Goal: Task Accomplishment & Management: Manage account settings

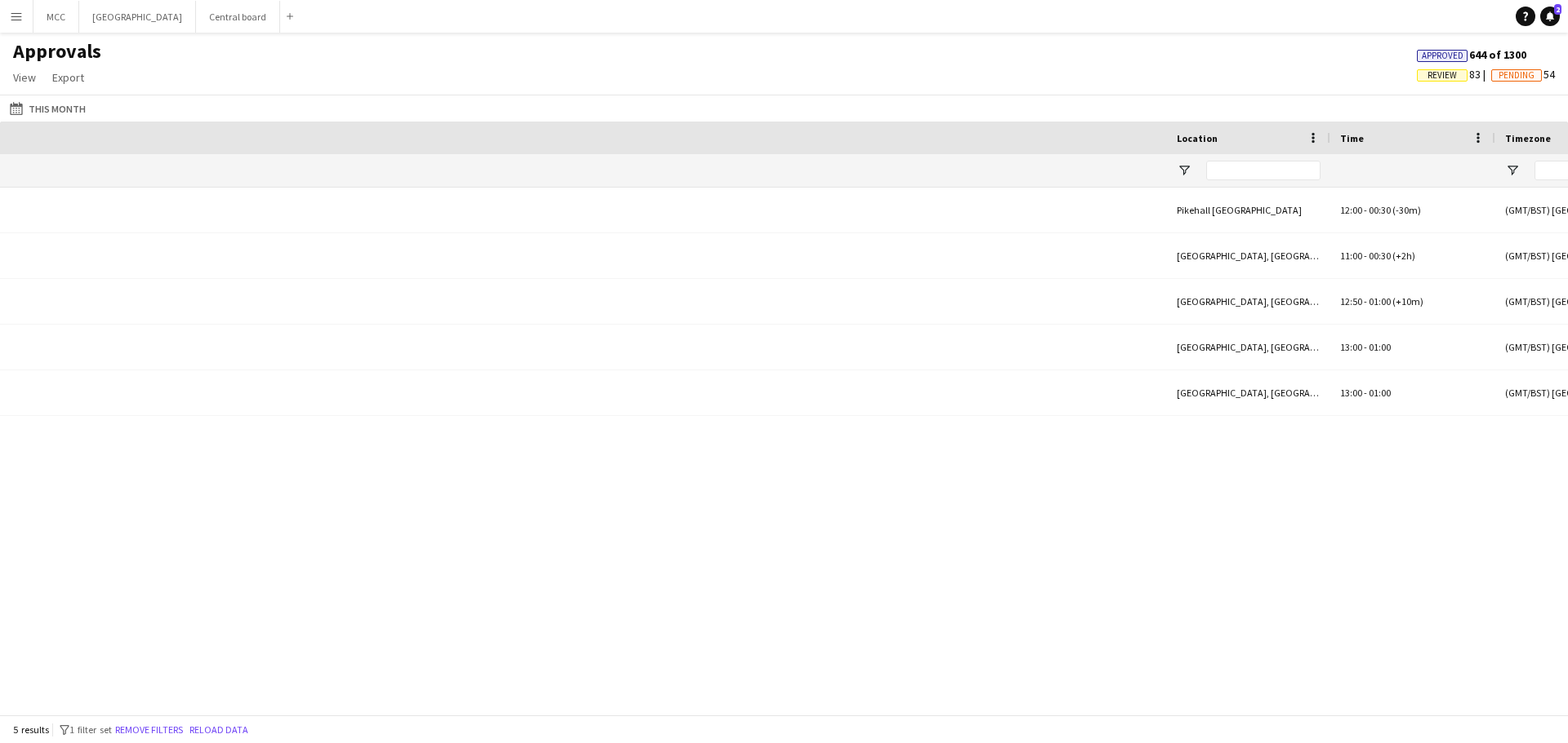
scroll to position [0, 1356]
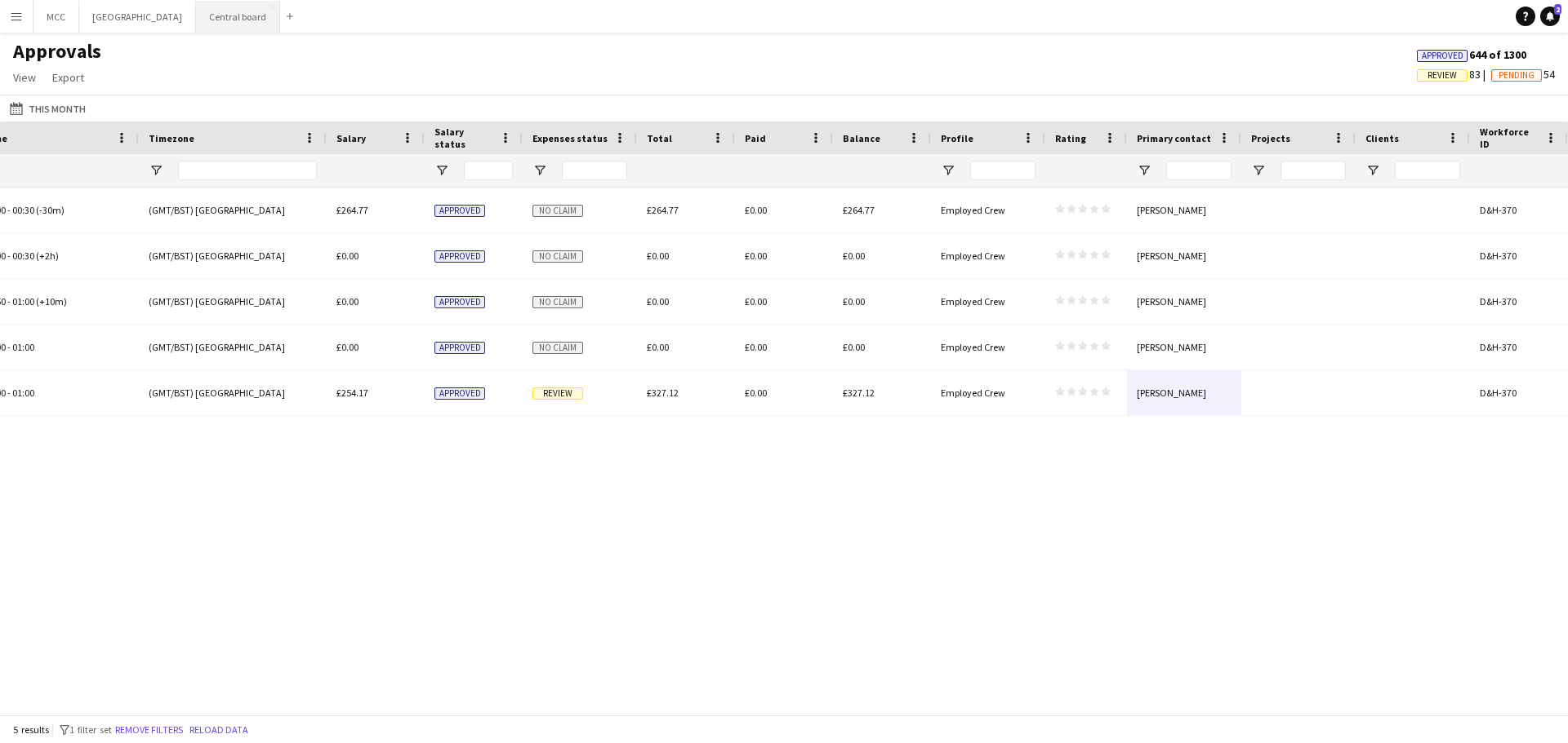
click at [261, 11] on button "Central board Close" at bounding box center [238, 17] width 84 height 32
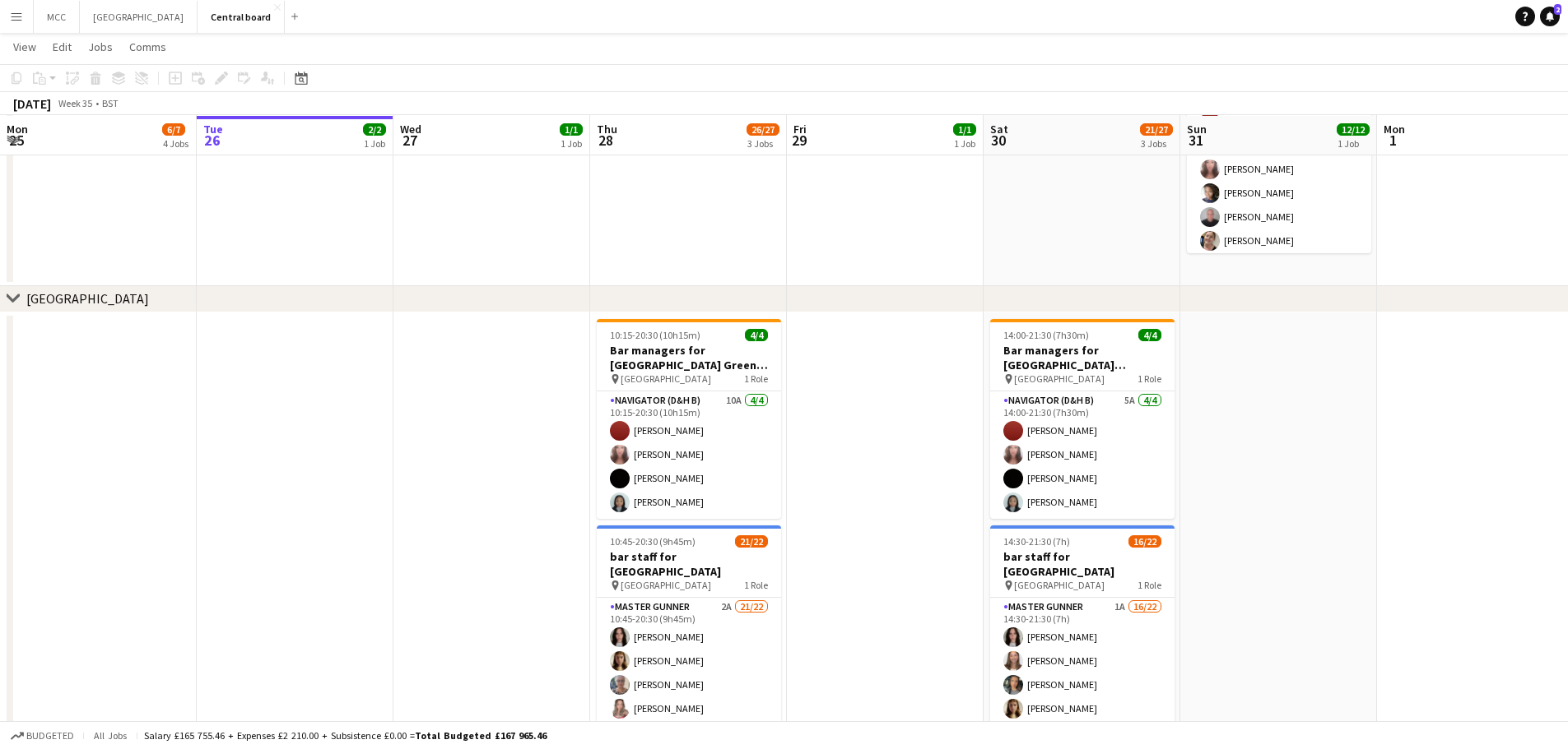
scroll to position [1613, 0]
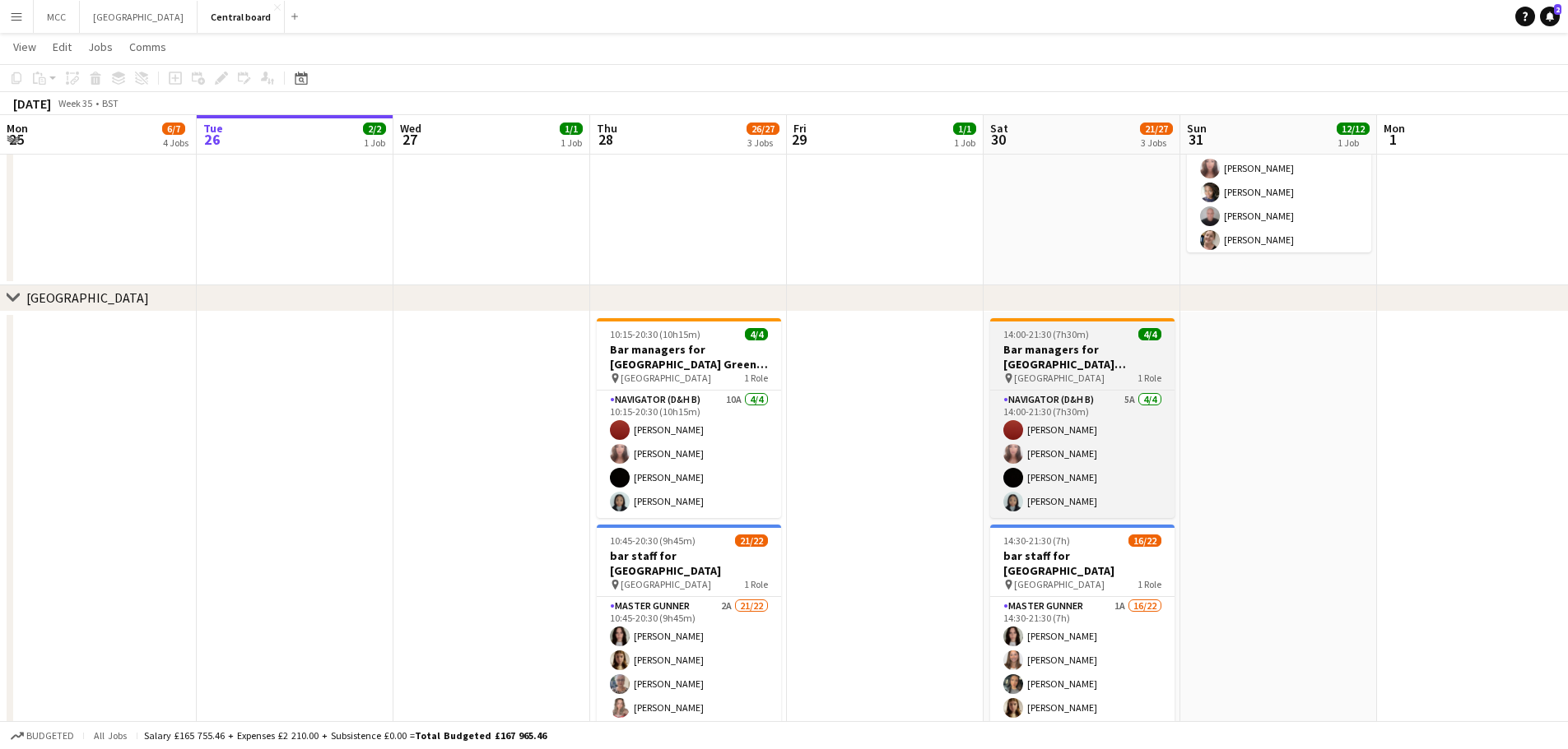
click at [1067, 339] on span "14:00-21:30 (7h30m)" at bounding box center [1046, 334] width 85 height 13
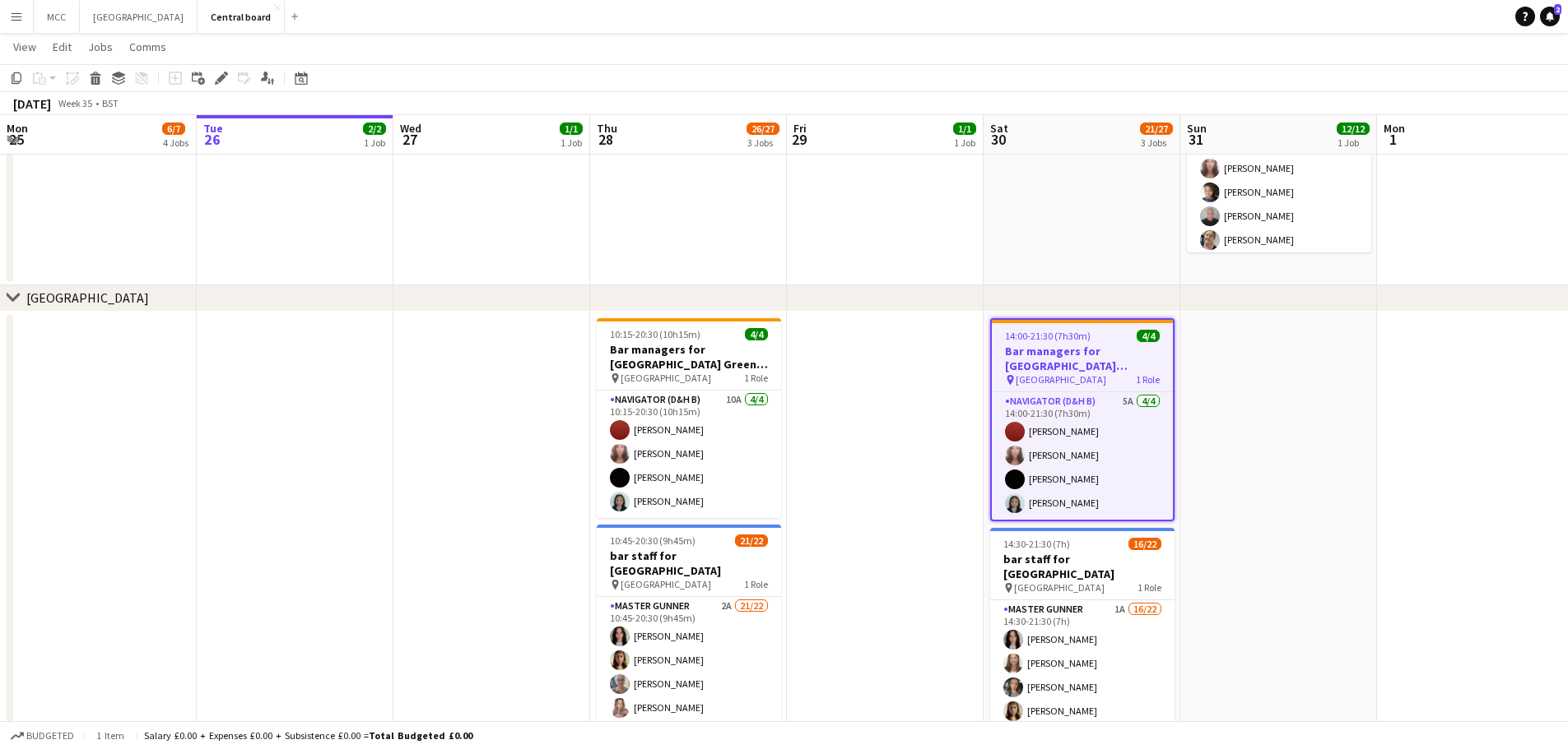
click at [1103, 363] on h3 "Bar managers for [GEOGRAPHIC_DATA] [PERSON_NAME]" at bounding box center [1082, 358] width 181 height 30
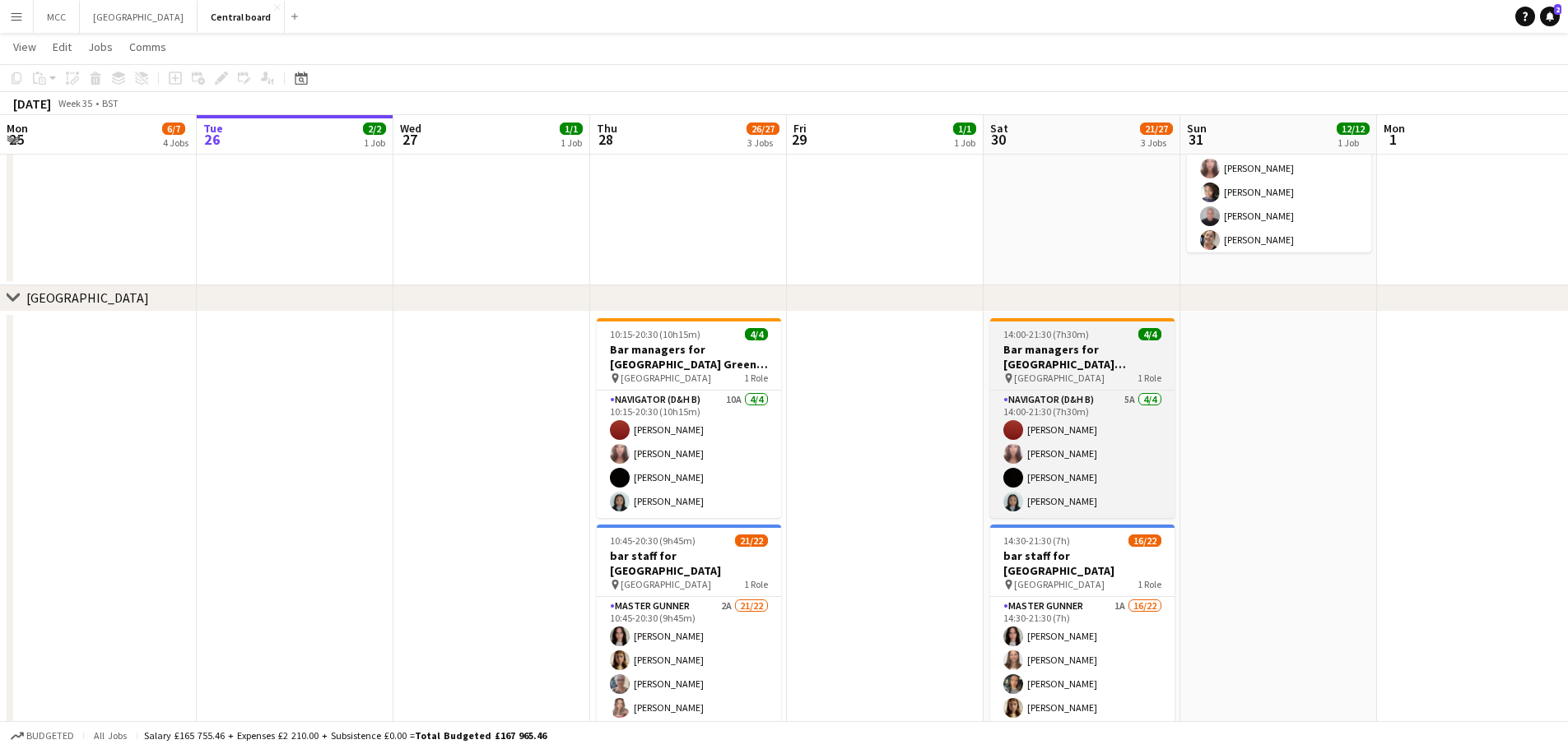
click at [1103, 363] on h3 "Bar managers for [GEOGRAPHIC_DATA] [PERSON_NAME]" at bounding box center [1082, 357] width 184 height 30
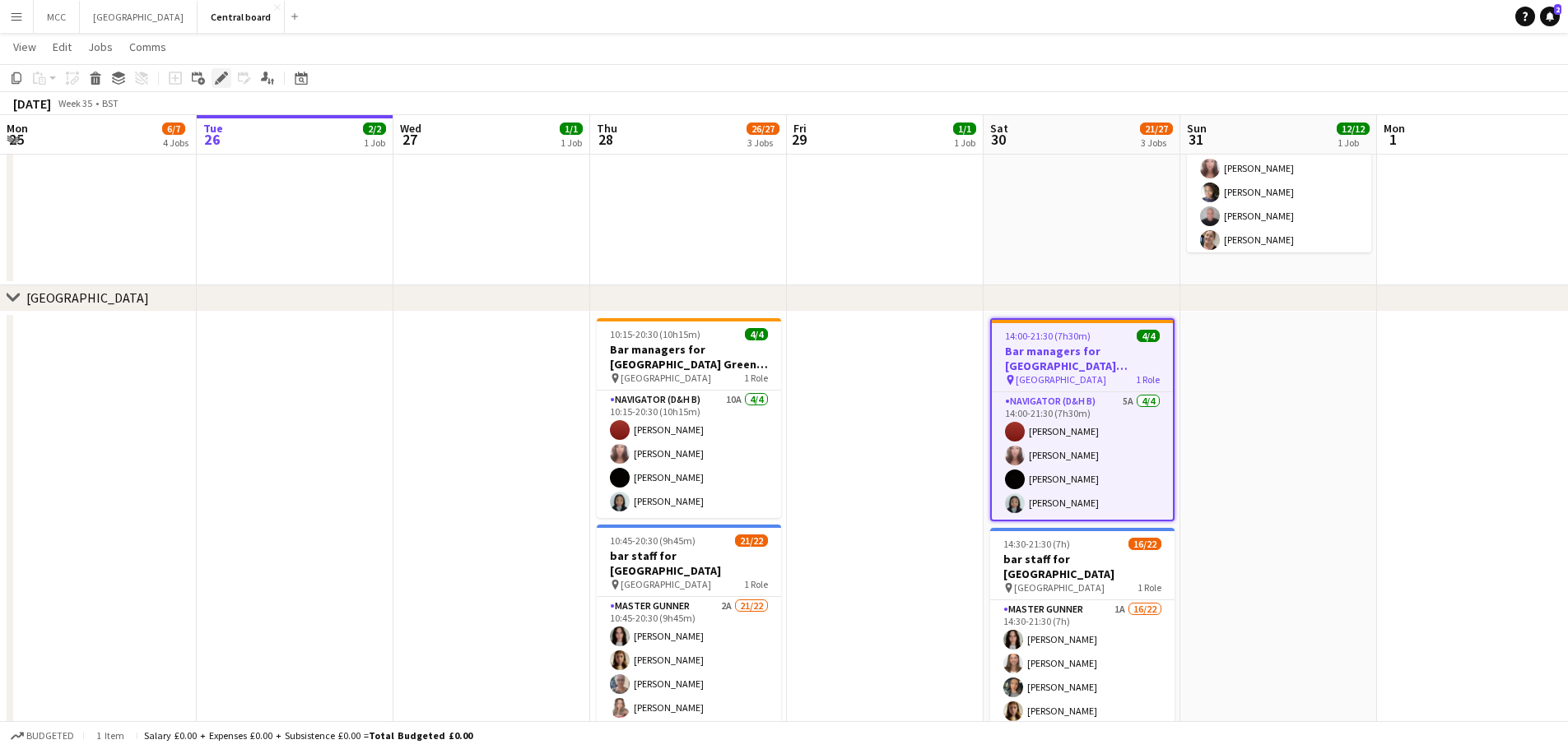
click at [222, 75] on icon at bounding box center [221, 78] width 9 height 9
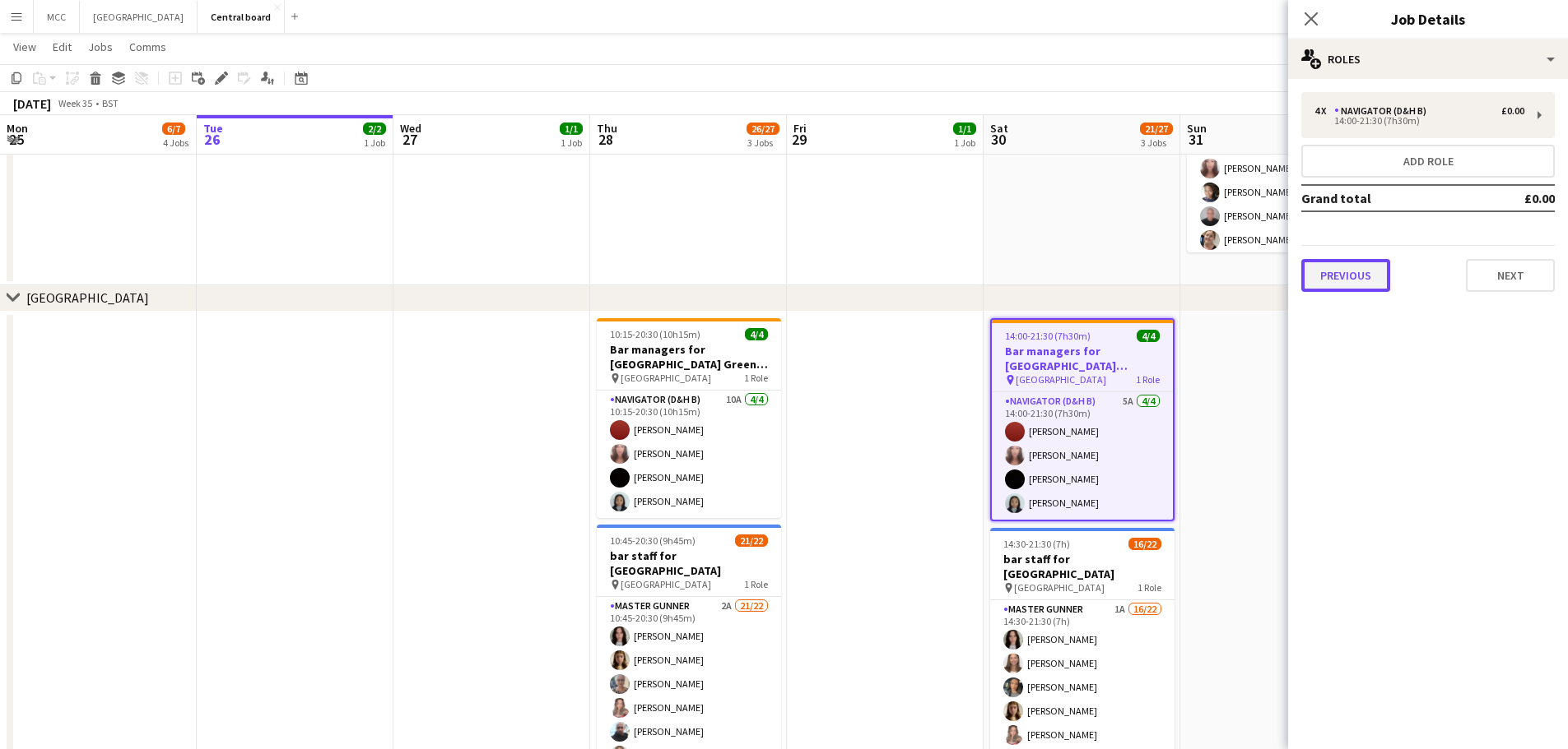
click at [1349, 269] on button "Previous" at bounding box center [1345, 275] width 89 height 33
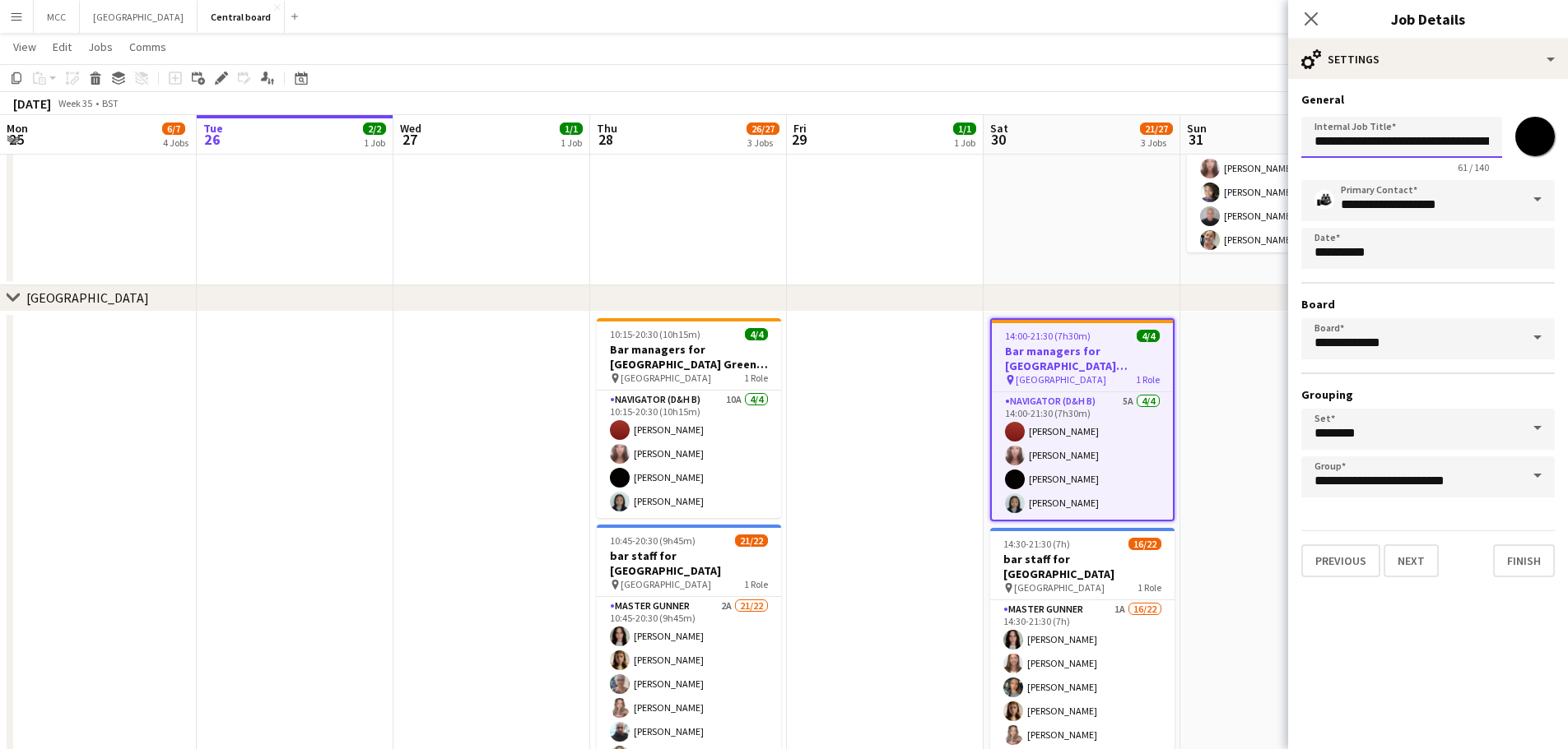
click at [1423, 137] on input "**********" at bounding box center [1402, 137] width 201 height 41
click at [1440, 137] on input "**********" at bounding box center [1402, 137] width 201 height 41
click at [824, 320] on app-date-cell at bounding box center [884, 558] width 197 height 491
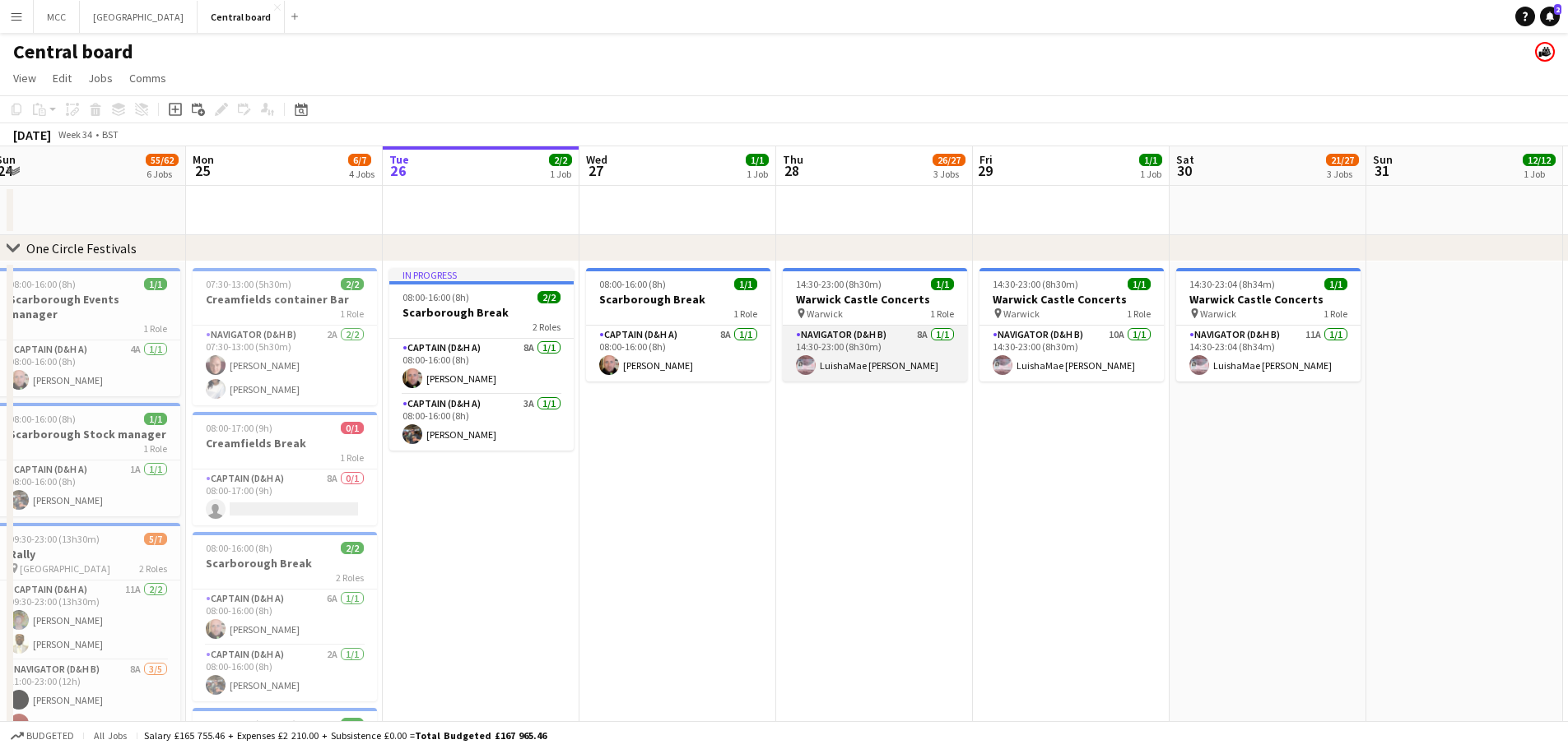
click at [874, 332] on app-card-role "Navigator (D&H B) 8A [DATE] 14:30-23:00 (8h30m) [PERSON_NAME]" at bounding box center [875, 353] width 184 height 56
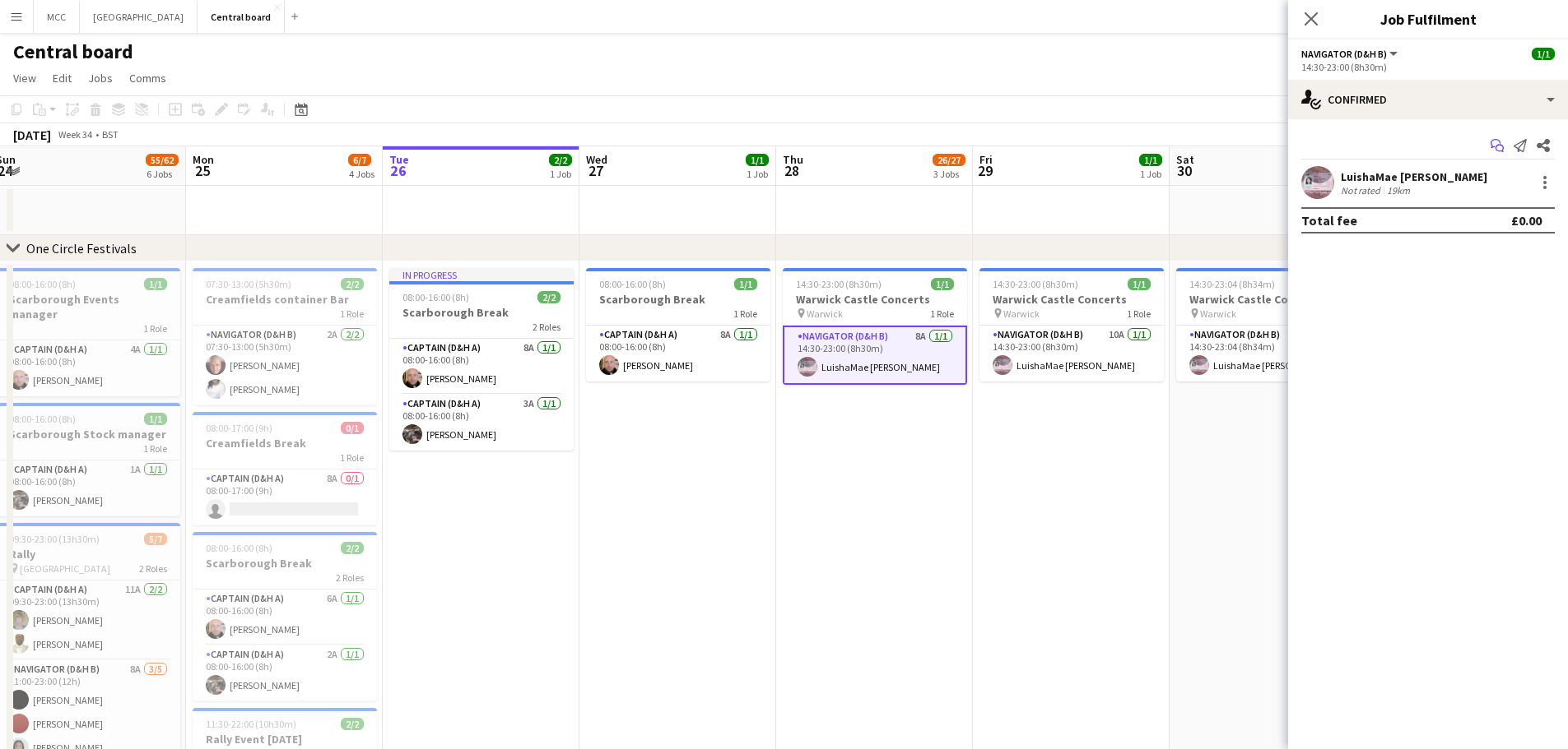
click at [1501, 143] on icon "Start chat" at bounding box center [1497, 146] width 14 height 13
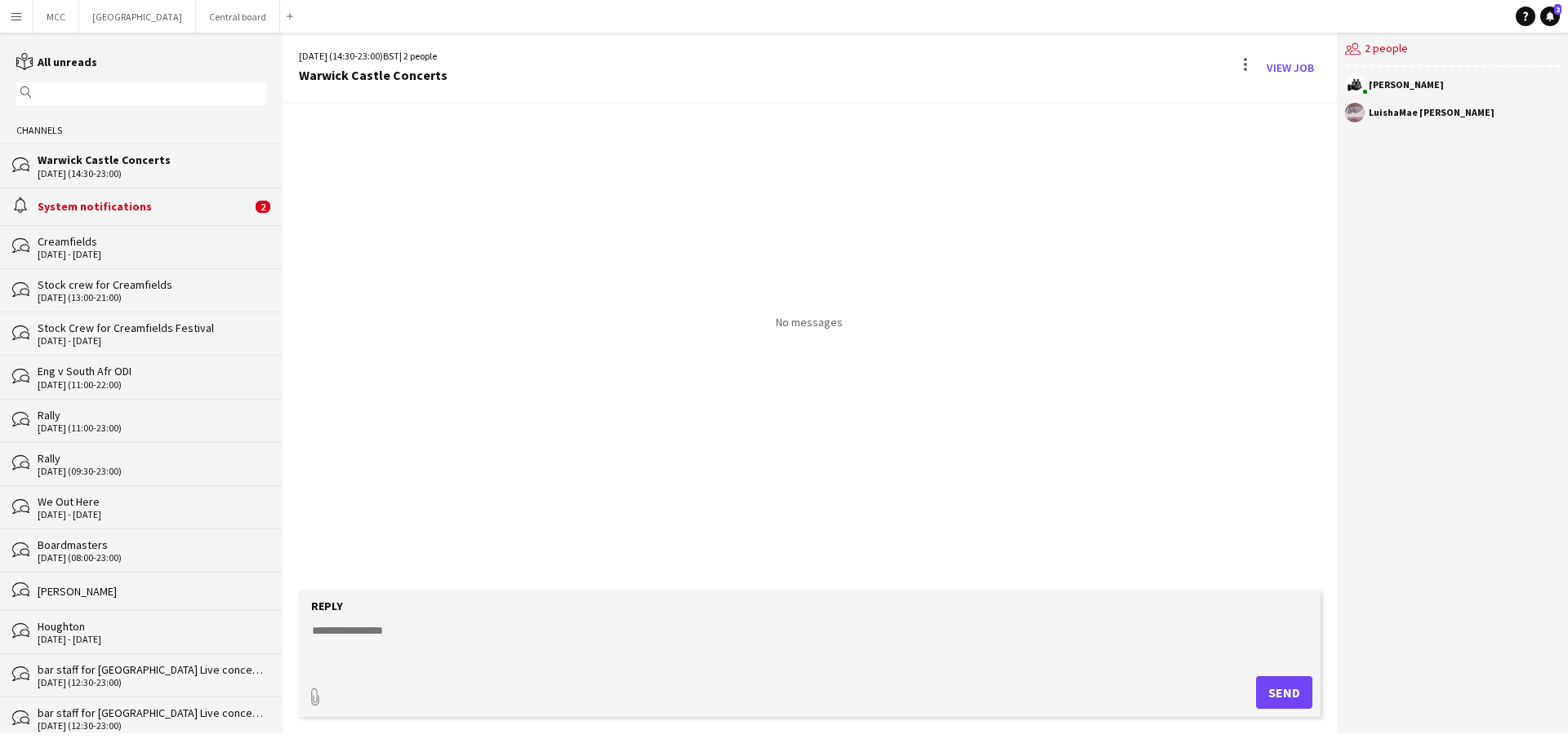
click at [438, 673] on form "Reply paperclip Send" at bounding box center [810, 653] width 1021 height 126
type input "**********"
click at [1275, 695] on span "Upload Upload" at bounding box center [1264, 690] width 71 height 19
click at [548, 679] on div "paperclip Sending..." at bounding box center [810, 693] width 1005 height 33
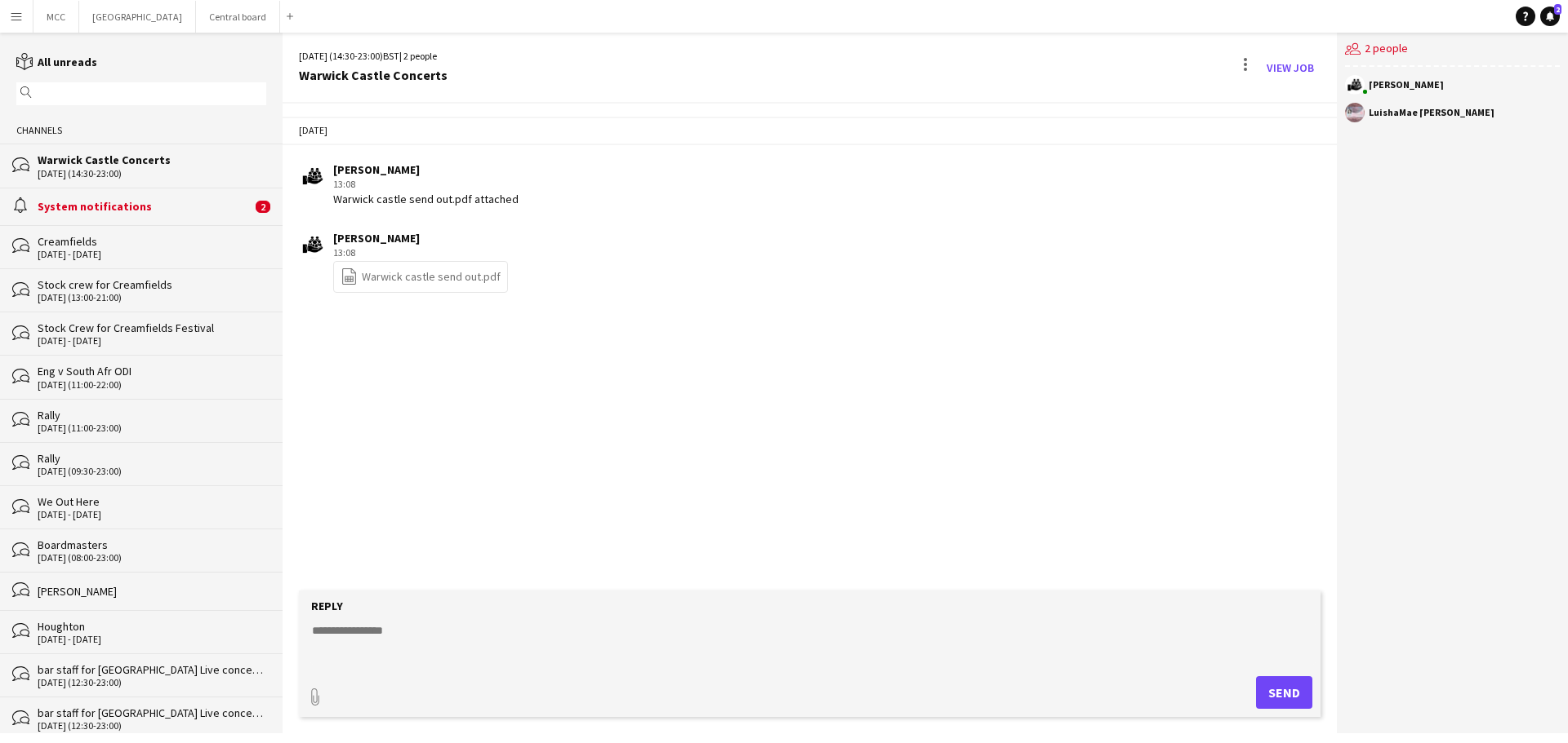
click at [485, 650] on textarea at bounding box center [813, 643] width 1005 height 43
type textarea "**********"
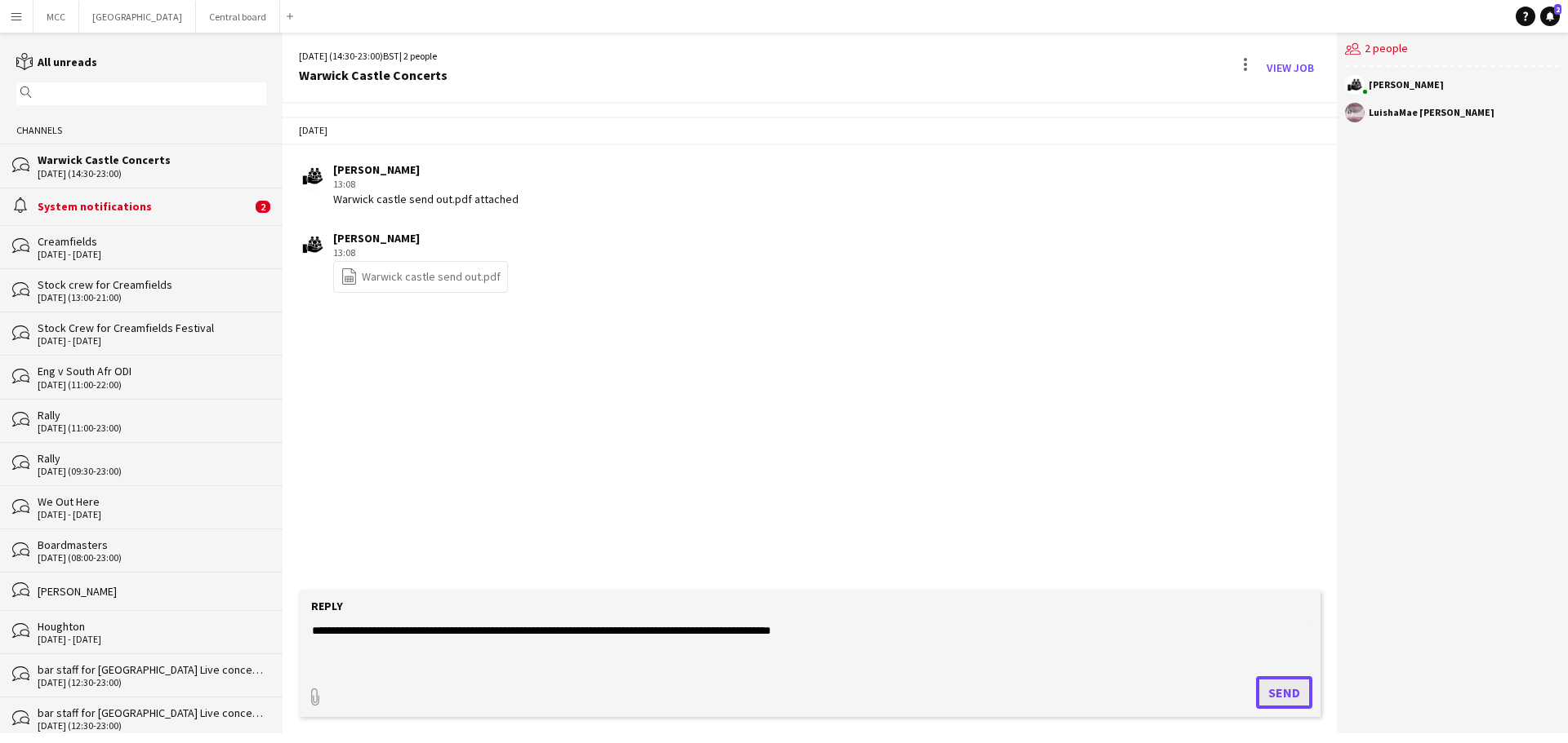
click at [1278, 709] on button "Send" at bounding box center [1283, 693] width 56 height 33
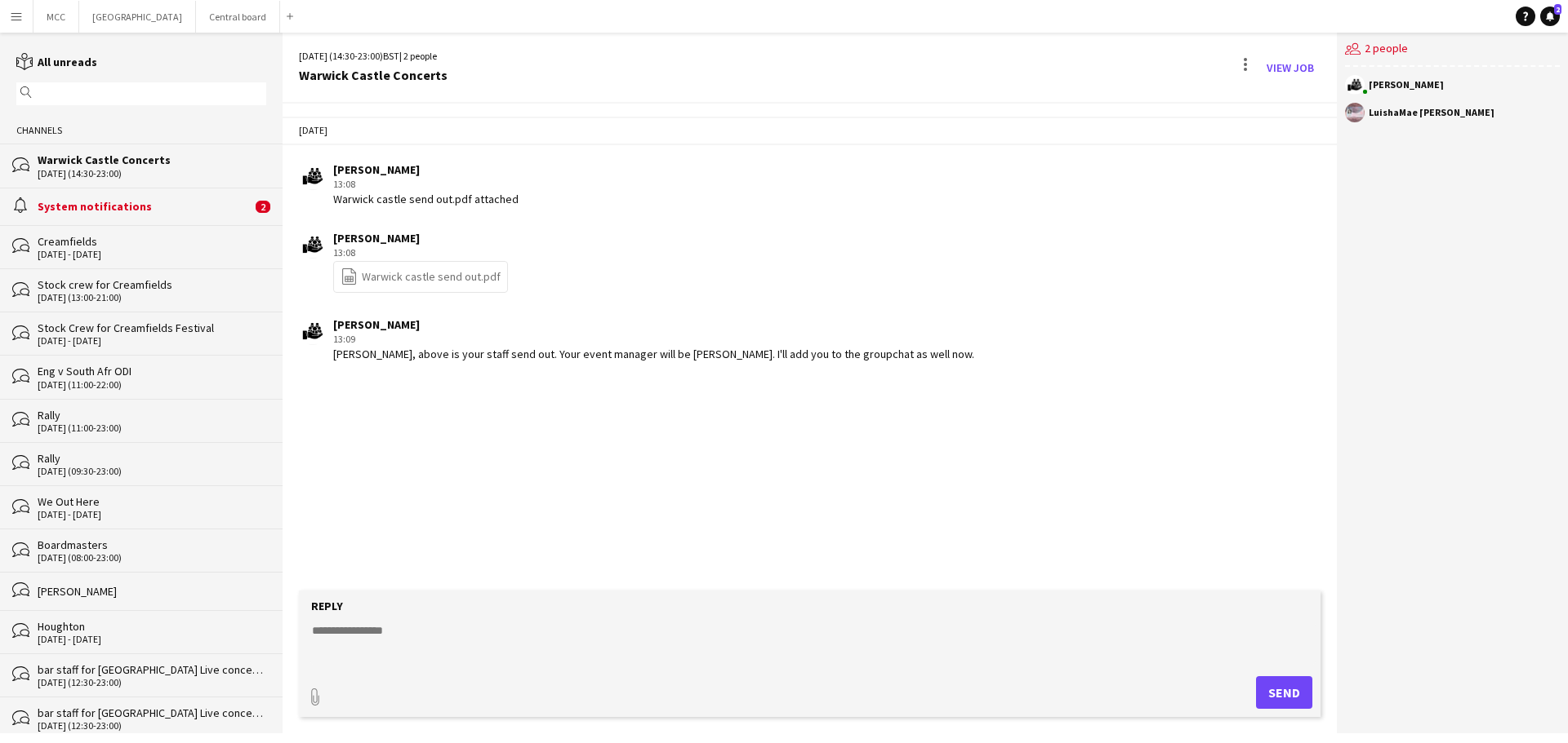
click at [1427, 110] on div "LuishaMae [PERSON_NAME]" at bounding box center [1432, 113] width 126 height 10
click at [255, 18] on button "Central board Close" at bounding box center [238, 17] width 84 height 32
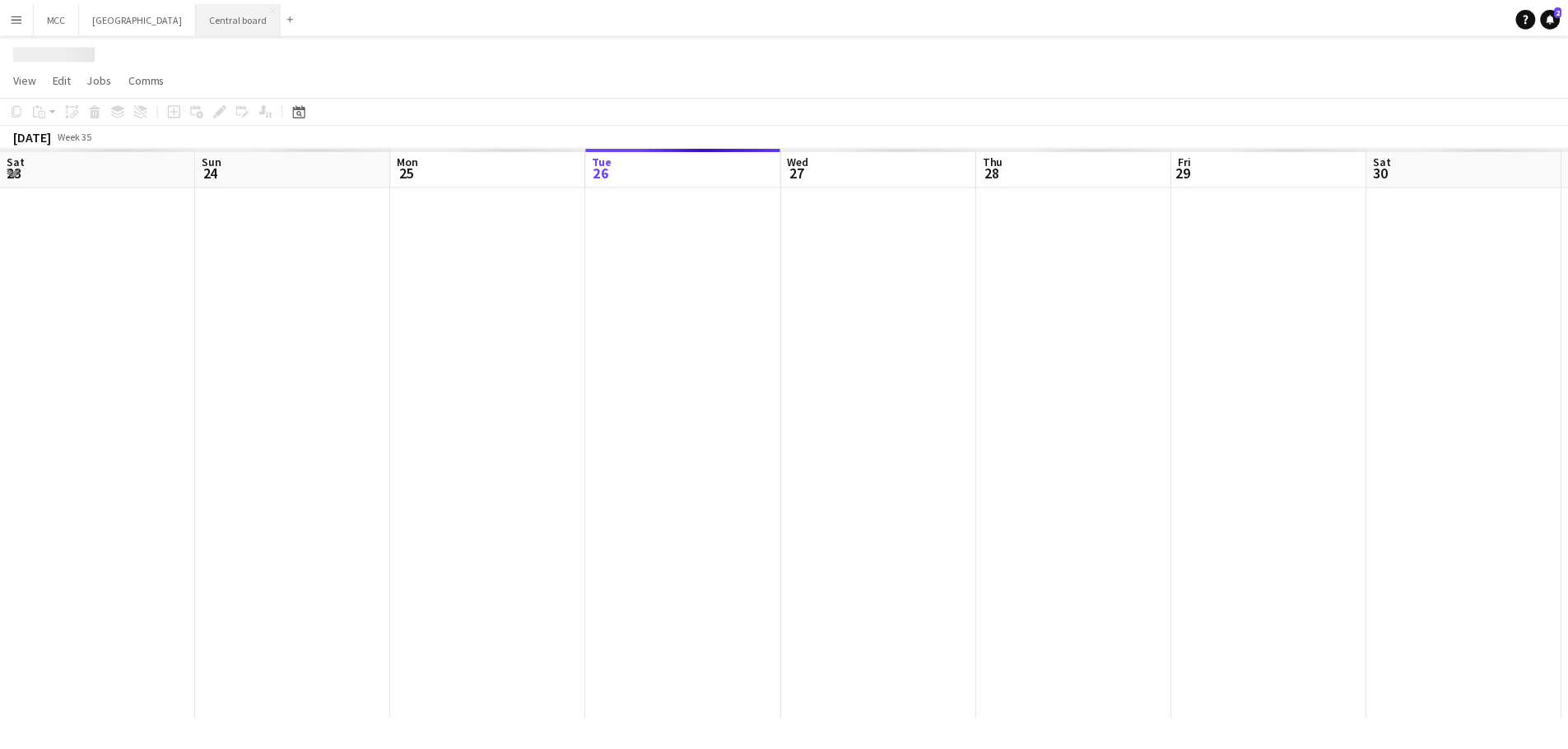
scroll to position [0, 393]
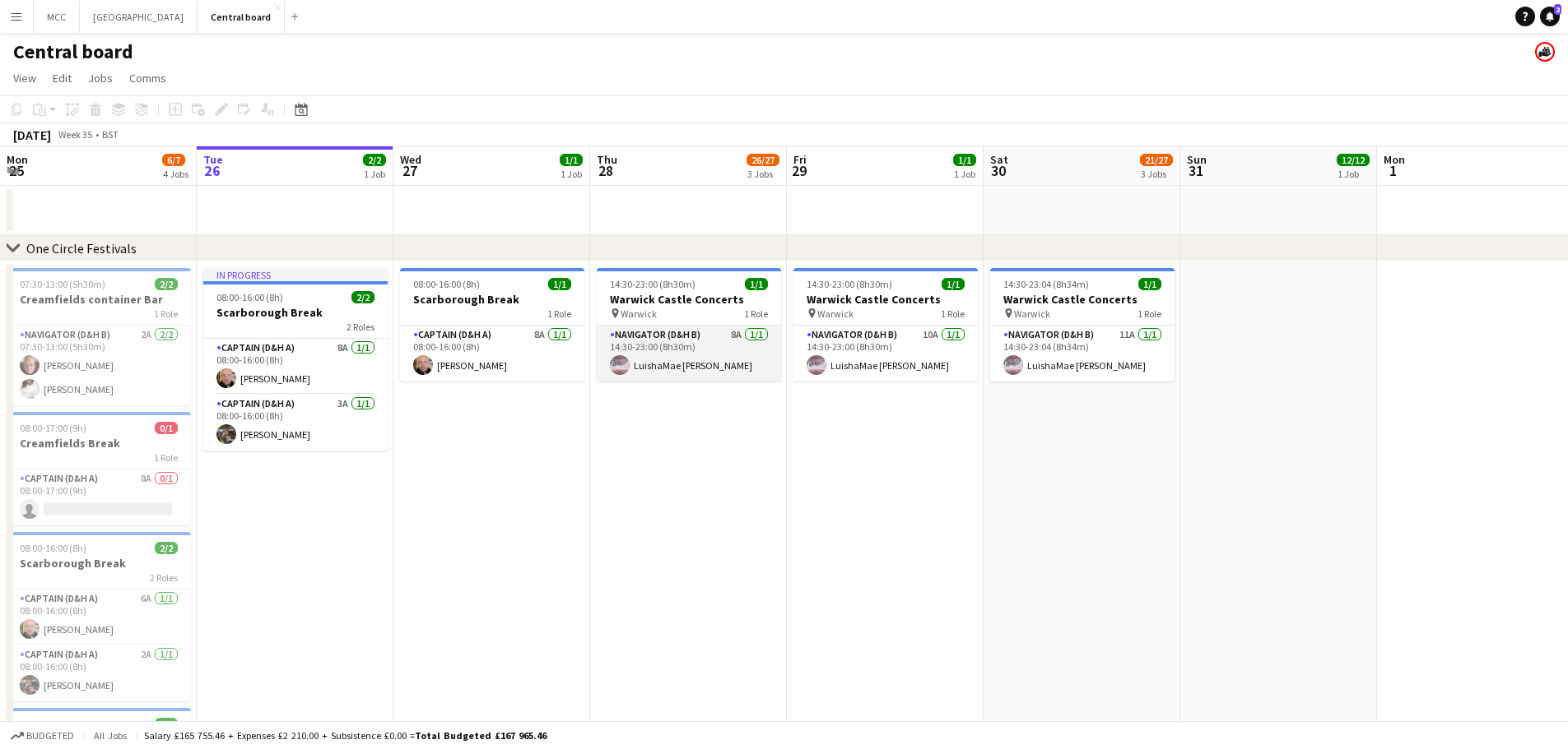
click at [678, 364] on app-card-role "Navigator (D&H B) 8A [DATE] 14:30-23:00 (8h30m) [PERSON_NAME]" at bounding box center [689, 353] width 184 height 56
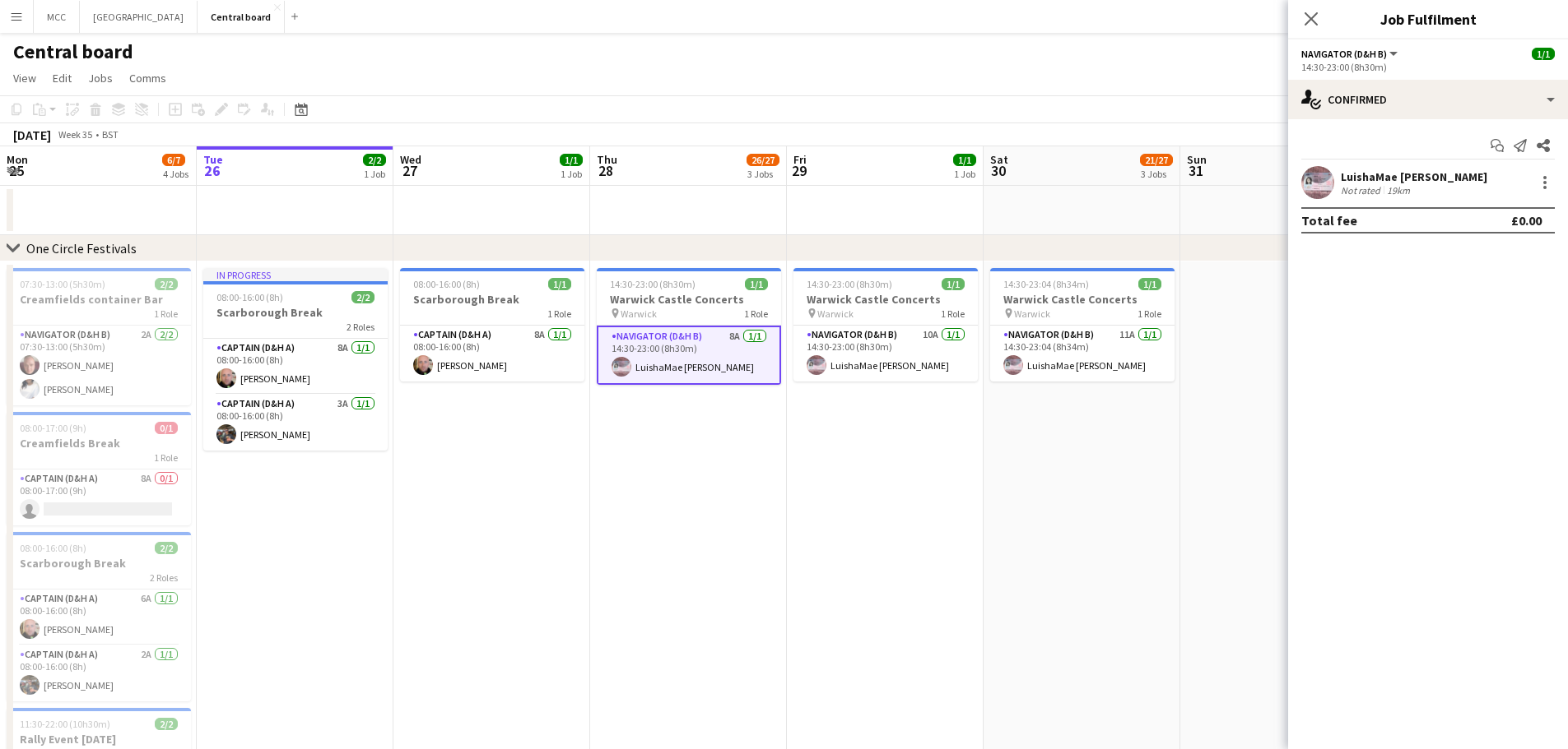
click at [1395, 206] on app-confirmed-crew "LuishaMae [PERSON_NAME] Not rated 19km Total fee £0.00" at bounding box center [1428, 200] width 280 height 67
click at [1397, 184] on div "19km" at bounding box center [1398, 190] width 30 height 13
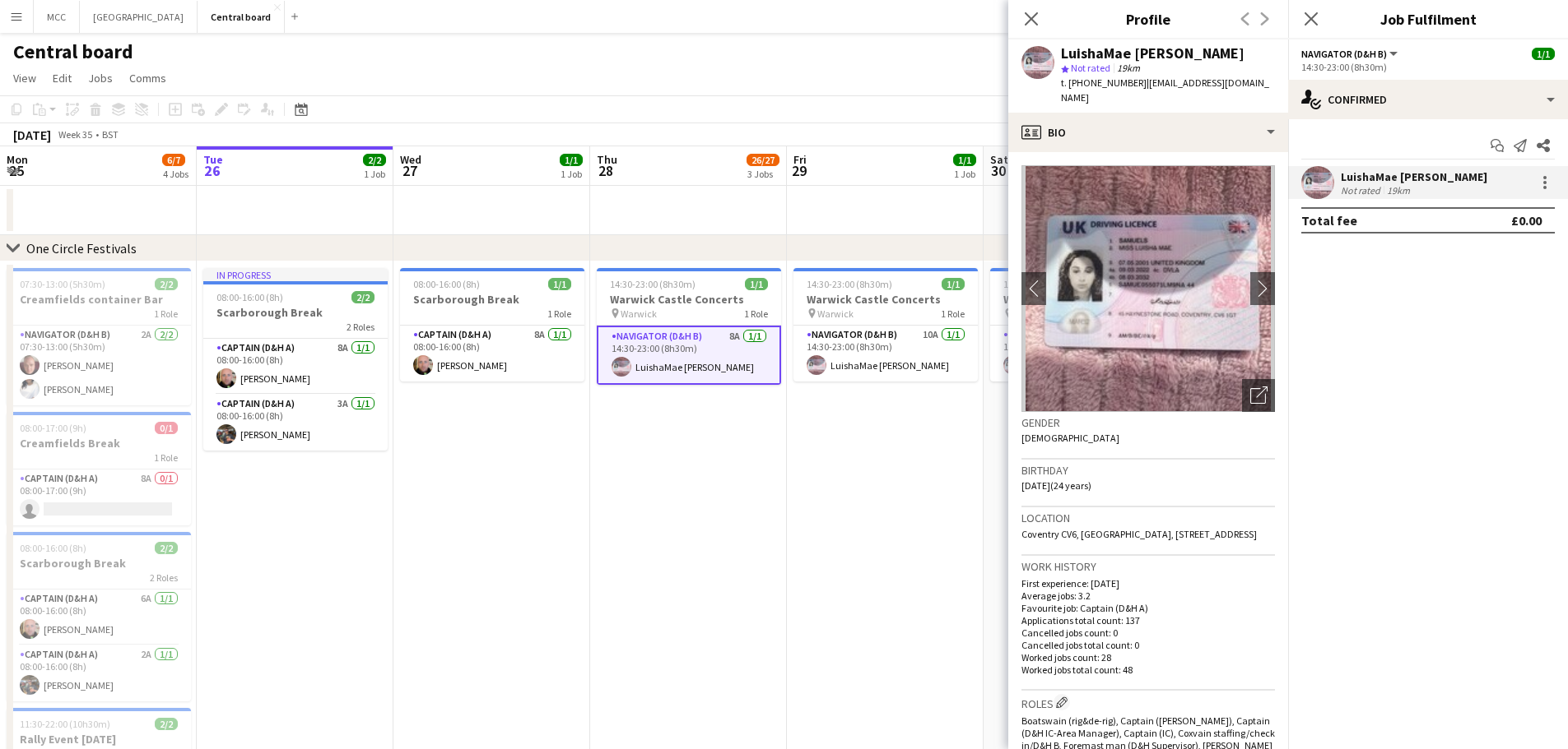
drag, startPoint x: 1258, startPoint y: 83, endPoint x: 1140, endPoint y: 89, distance: 118.2
click at [1140, 89] on span "| [EMAIL_ADDRESS][DOMAIN_NAME]" at bounding box center [1165, 90] width 208 height 27
copy span "[EMAIL_ADDRESS][DOMAIN_NAME]"
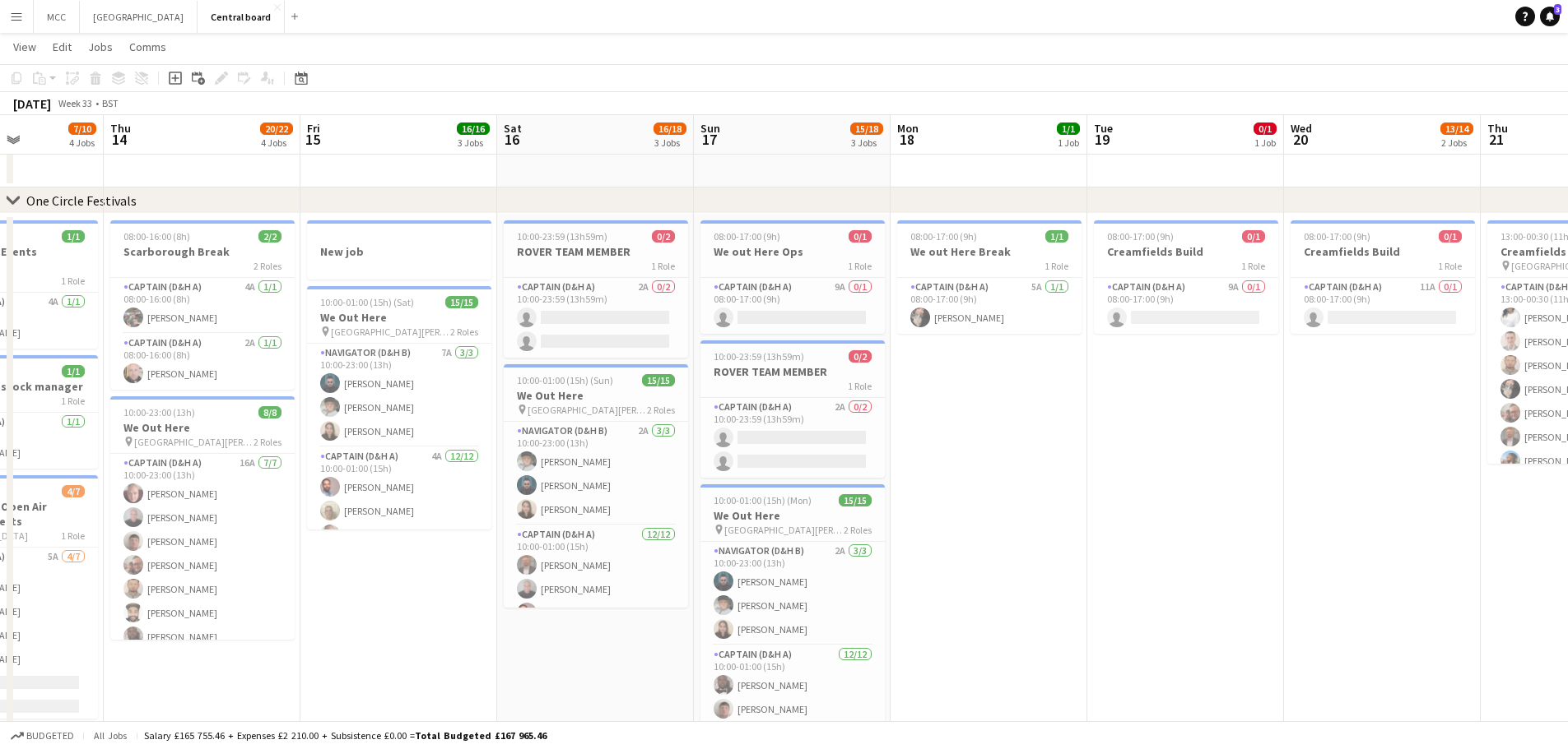
scroll to position [0, 0]
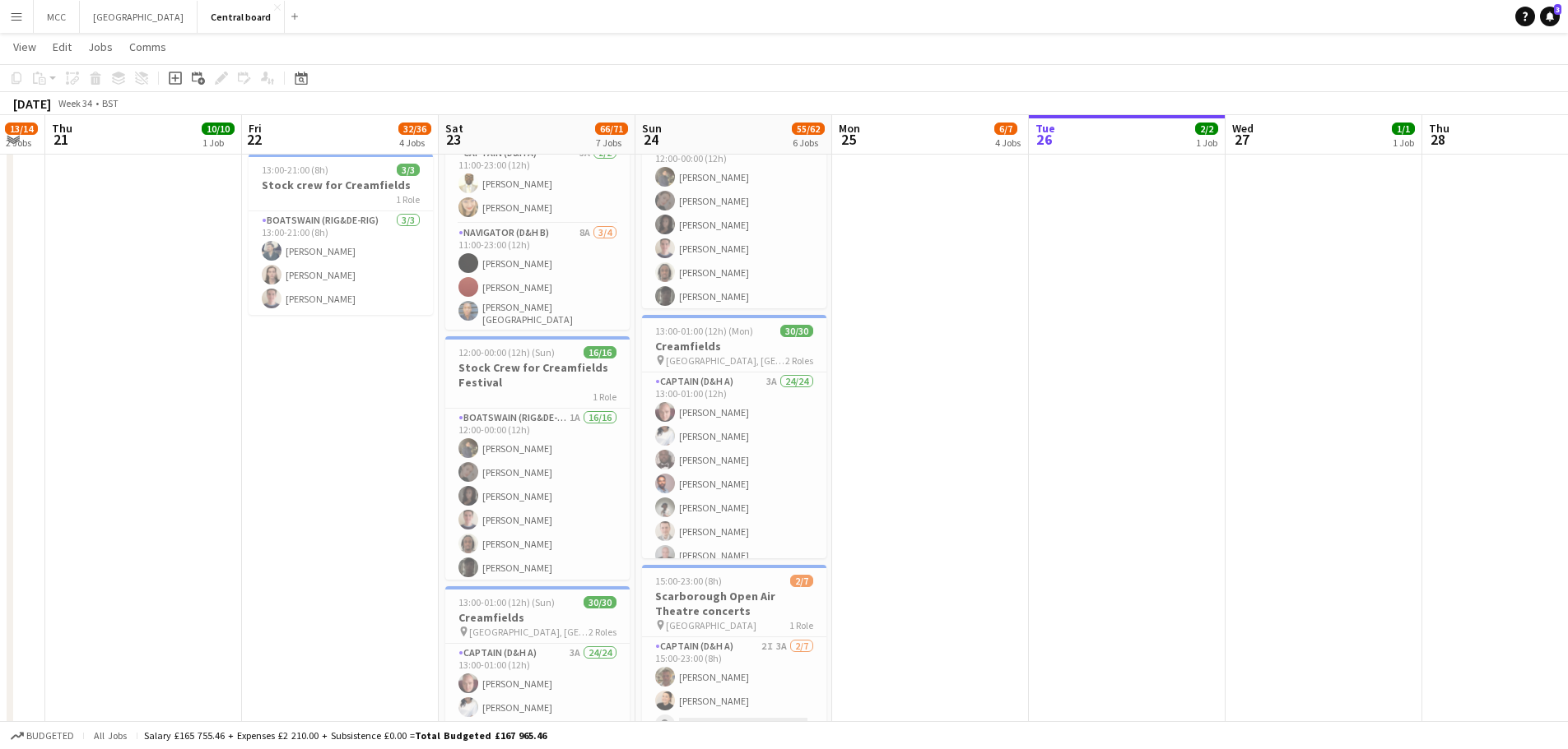
click at [994, 380] on app-date-cell "07:30-13:00 (5h30m) 2/2 Creamfields container Bar 1 Role Navigator (D&H B) 2A […" at bounding box center [930, 217] width 197 height 1328
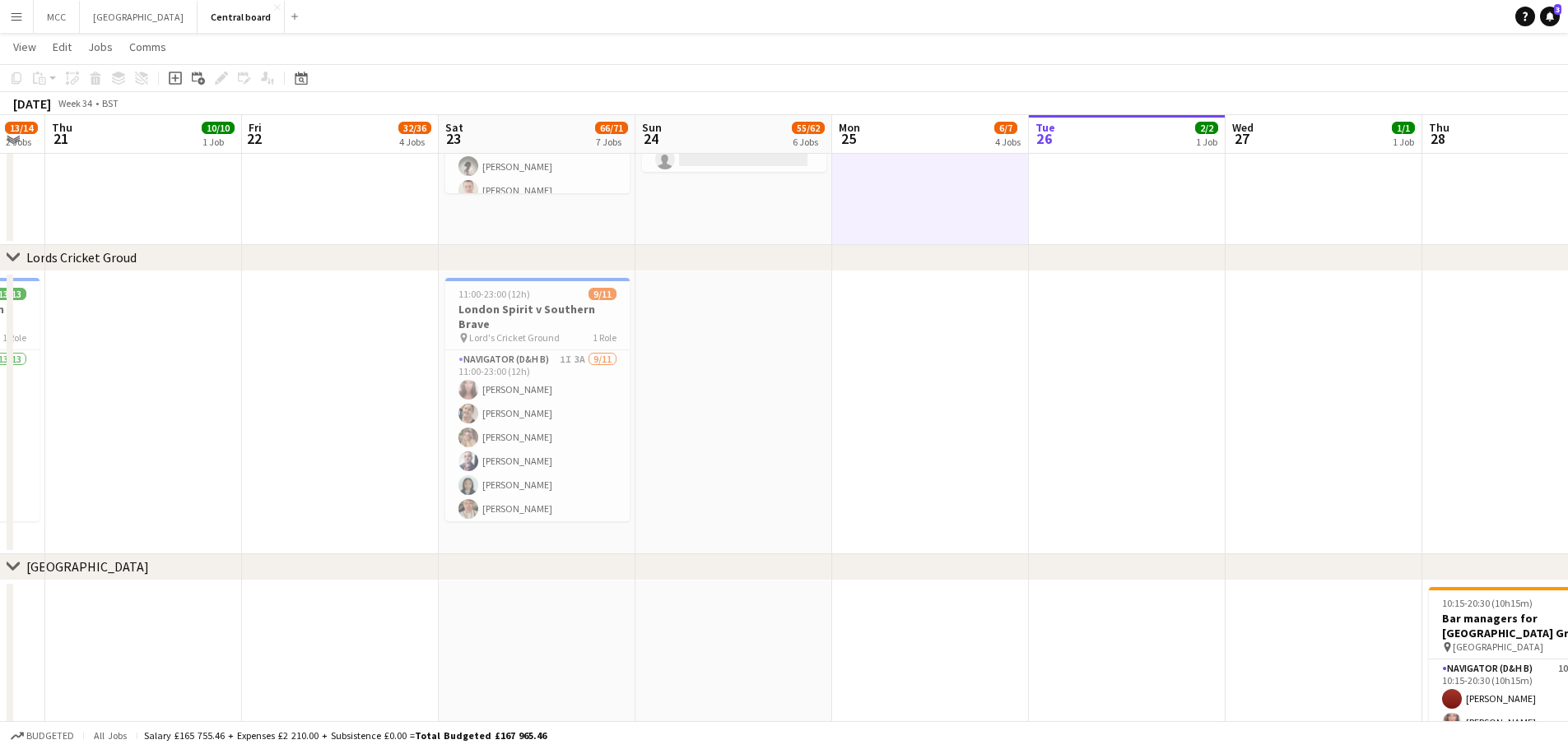
scroll to position [1571, 0]
click at [772, 460] on app-date-cell at bounding box center [733, 412] width 197 height 283
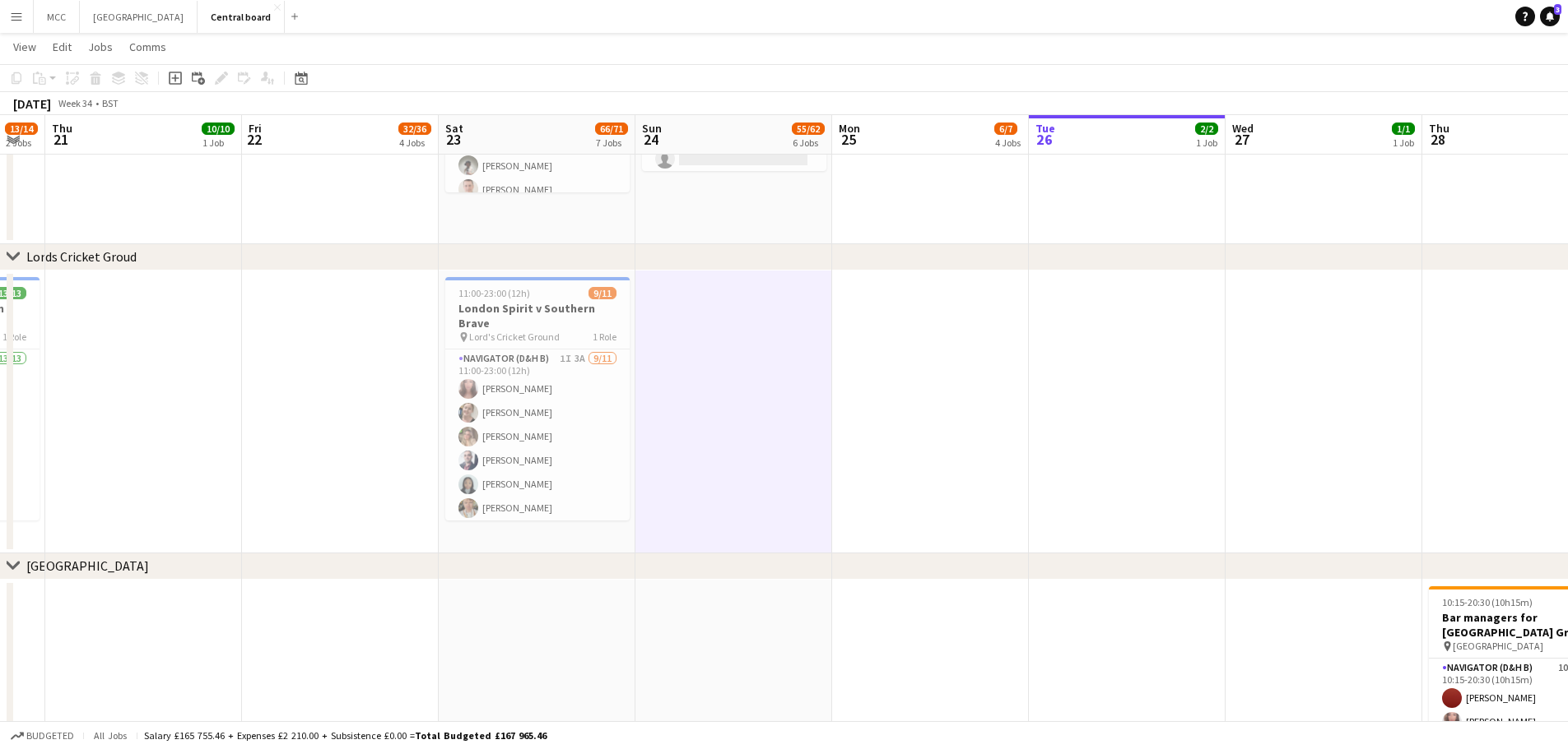
click at [702, 412] on app-date-cell at bounding box center [733, 412] width 197 height 283
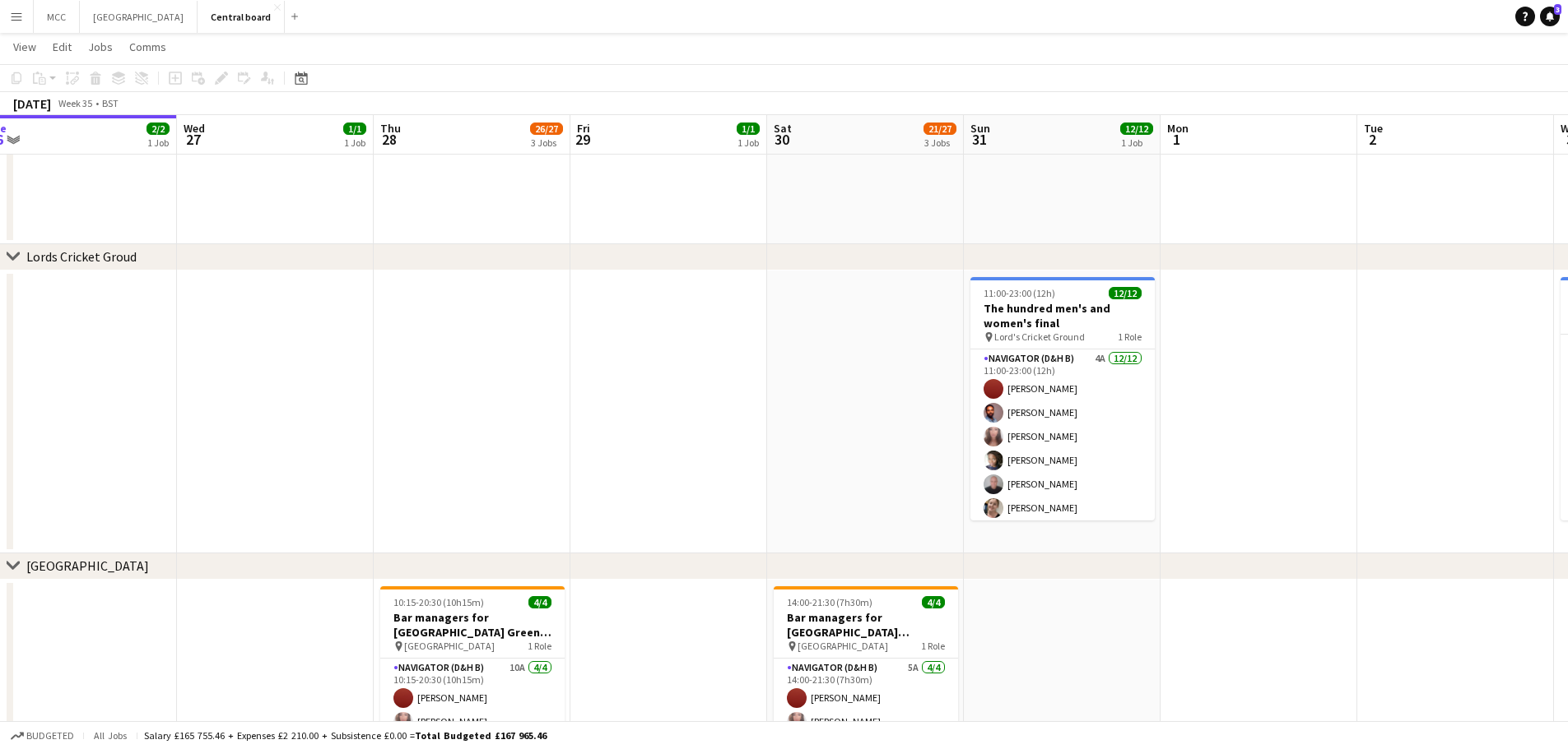
scroll to position [0, 611]
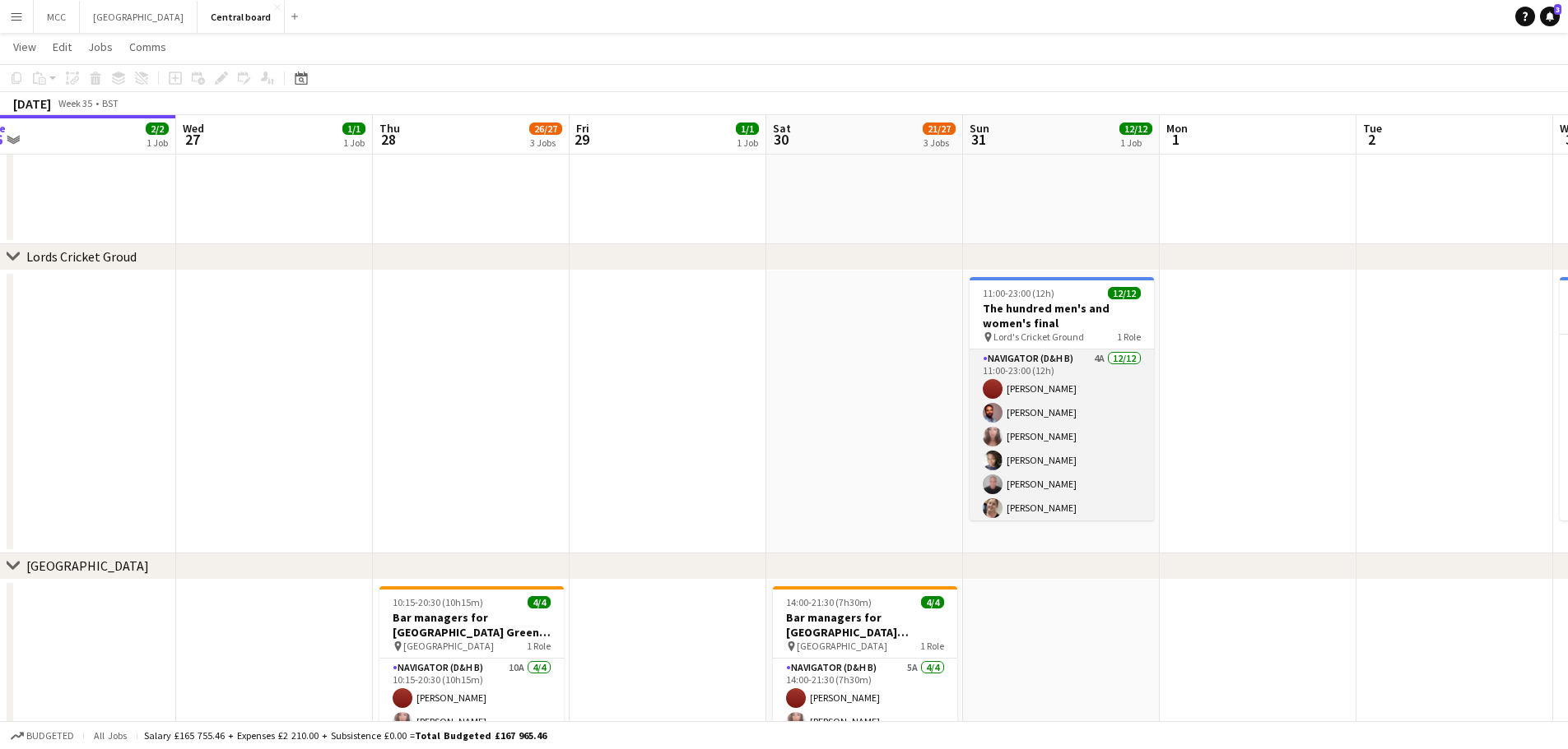
click at [1083, 421] on app-card-role "Navigator (D&H B) 4A [DATE] 11:00-23:00 (12h) [PERSON_NAME] [PERSON_NAME] [PERS…" at bounding box center [1062, 508] width 184 height 318
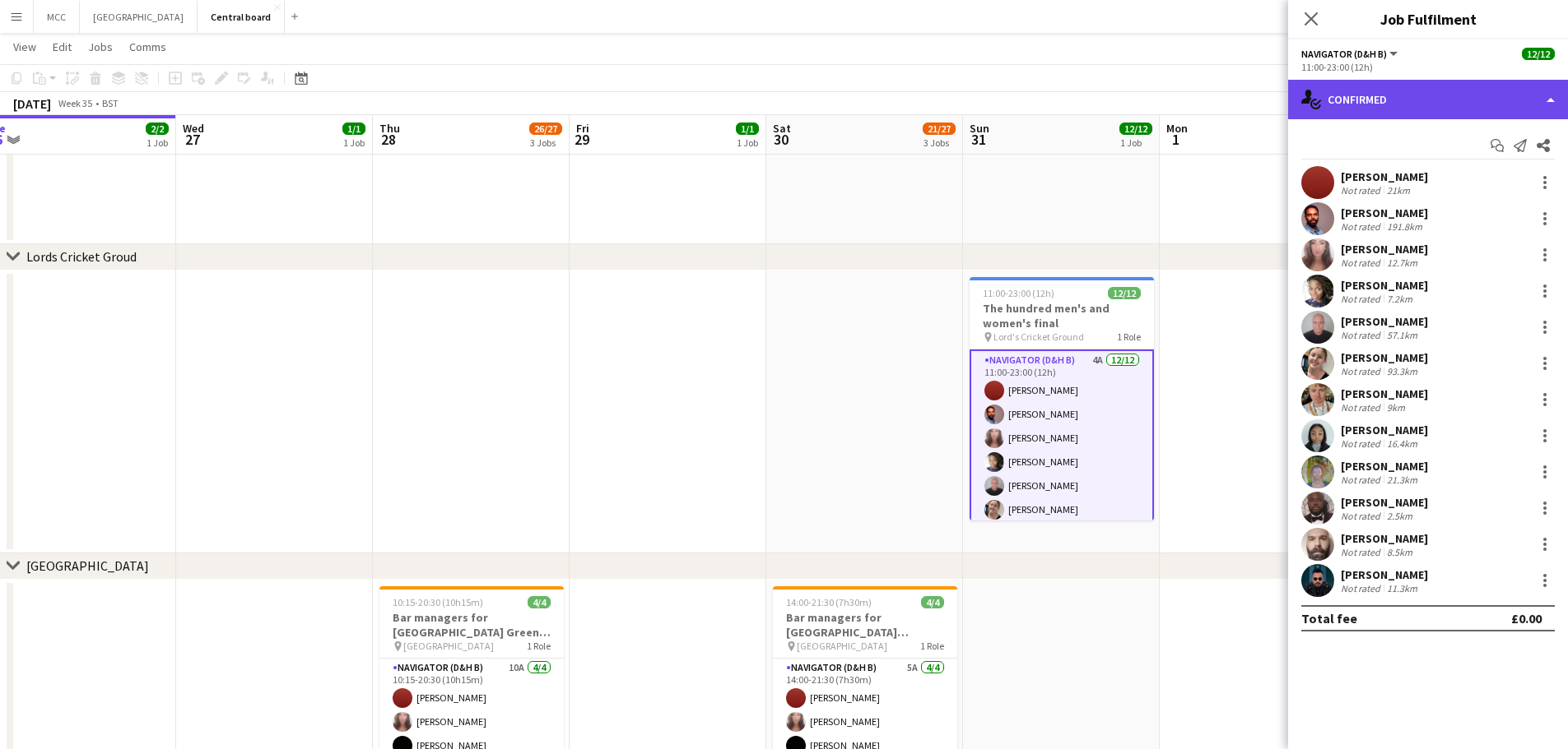
click at [1472, 92] on div "single-neutral-actions-check-2 Confirmed" at bounding box center [1428, 100] width 280 height 40
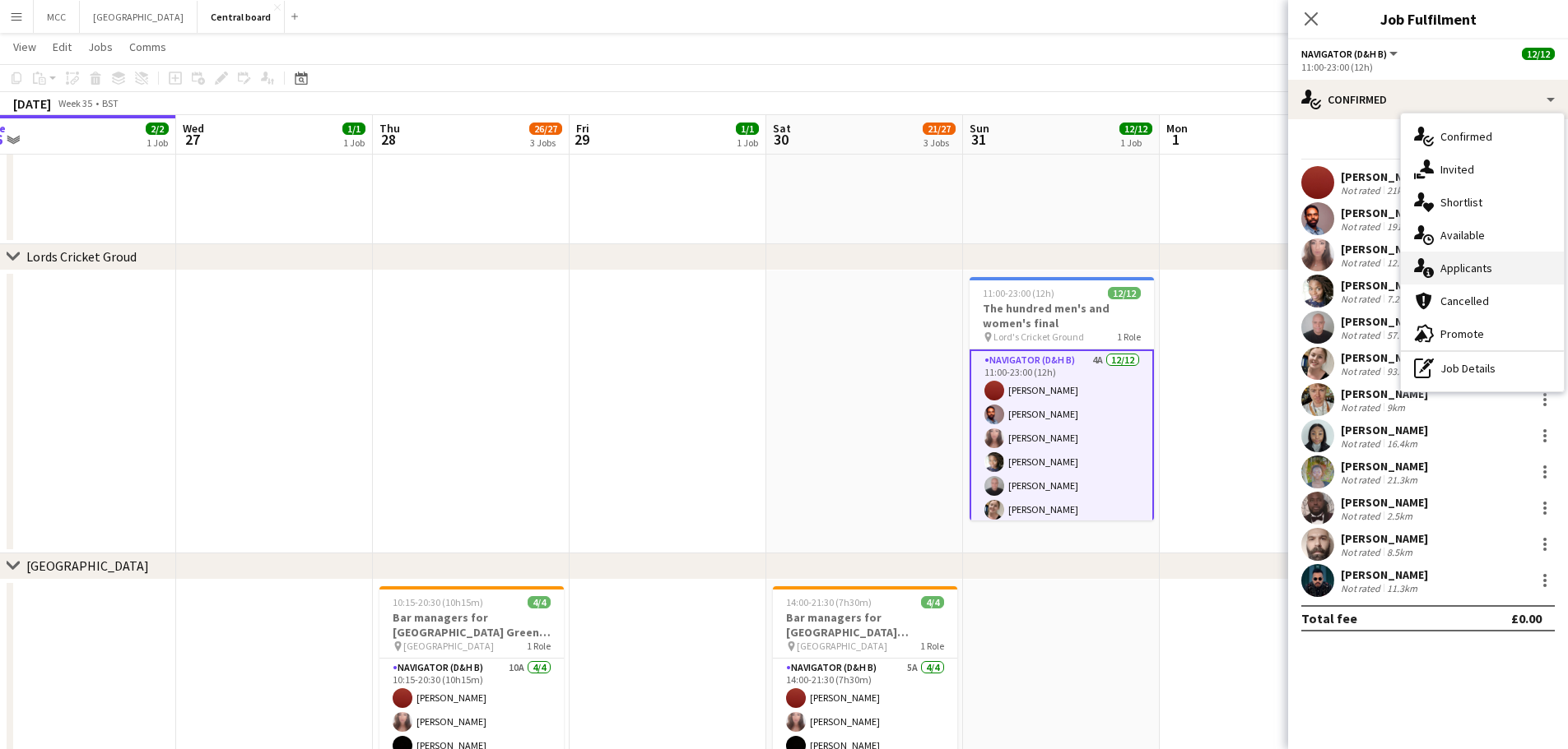
click at [1472, 261] on div "single-neutral-actions-information Applicants" at bounding box center [1482, 267] width 163 height 33
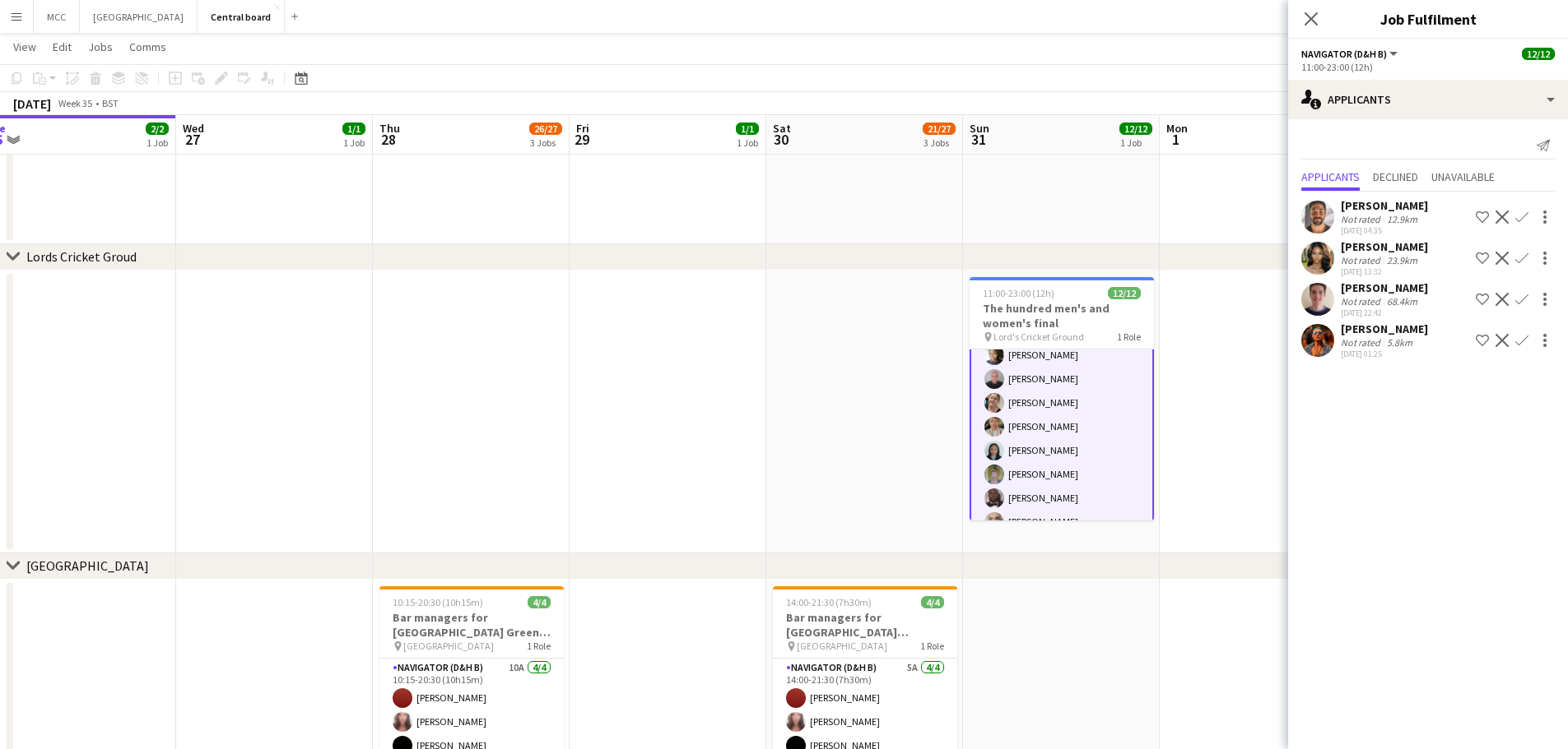
scroll to position [150, 0]
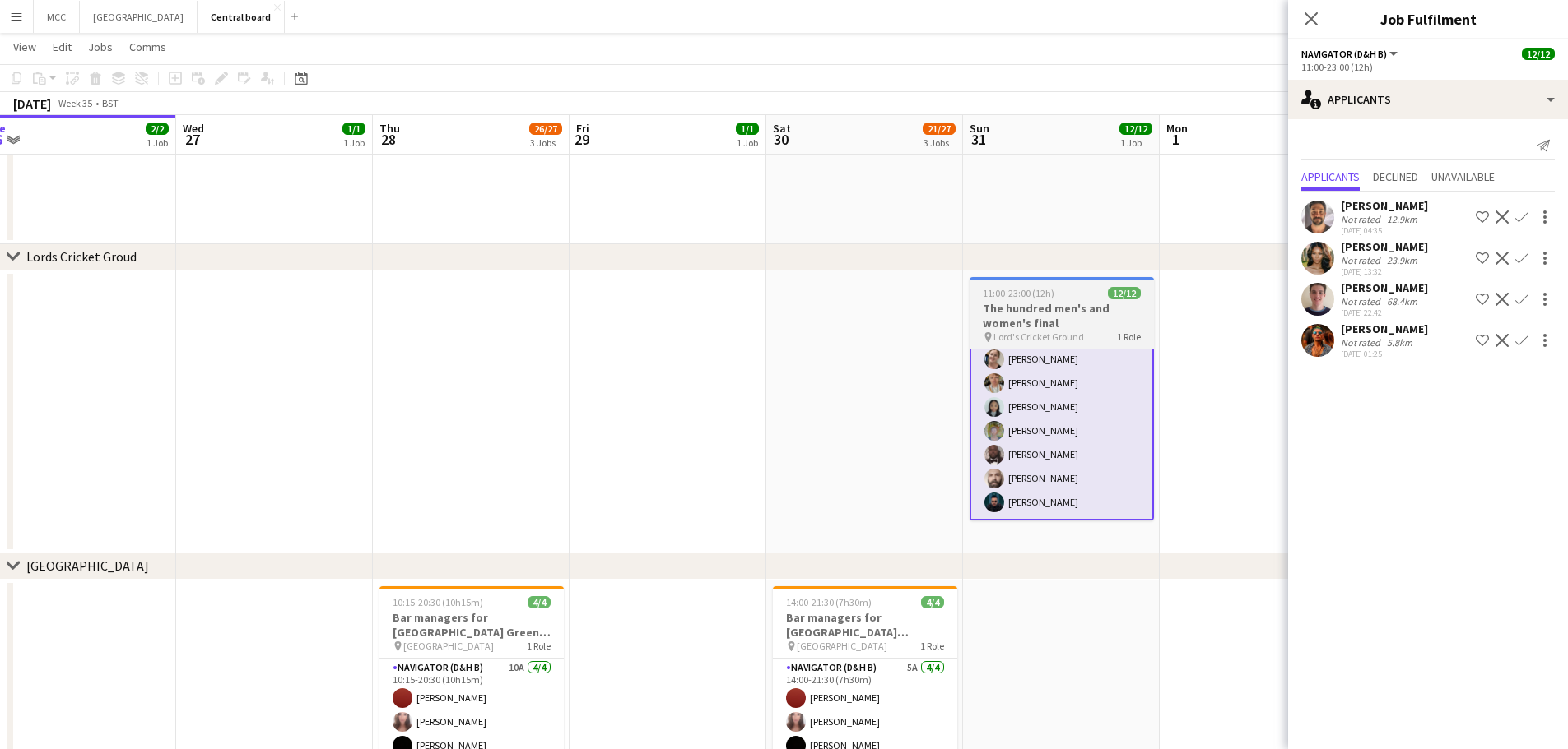
click at [1114, 297] on span "12/12" at bounding box center [1124, 293] width 33 height 13
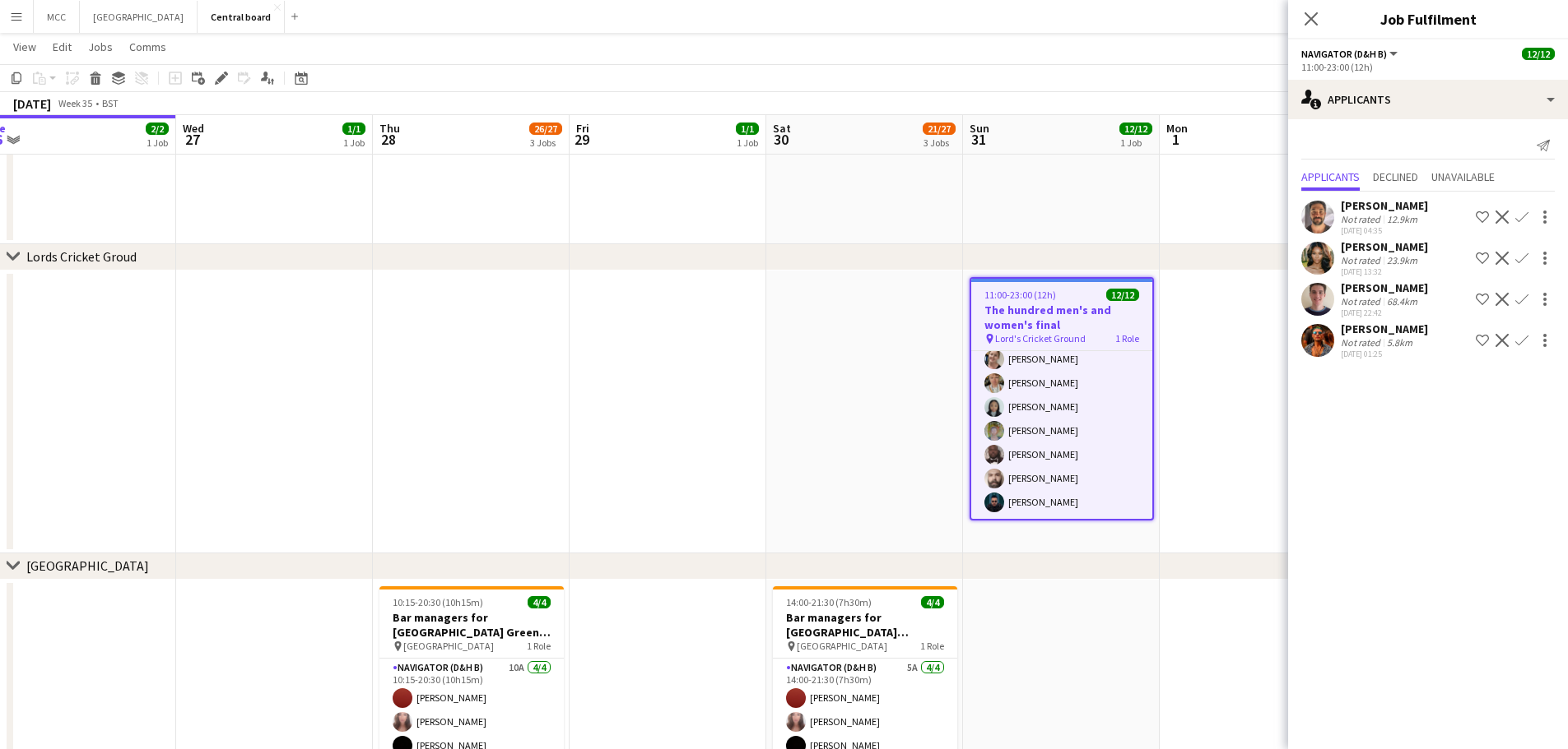
scroll to position [149, 0]
click at [211, 79] on div "Add job Add linked Job Edit Edit linked Job Applicants" at bounding box center [214, 78] width 126 height 19
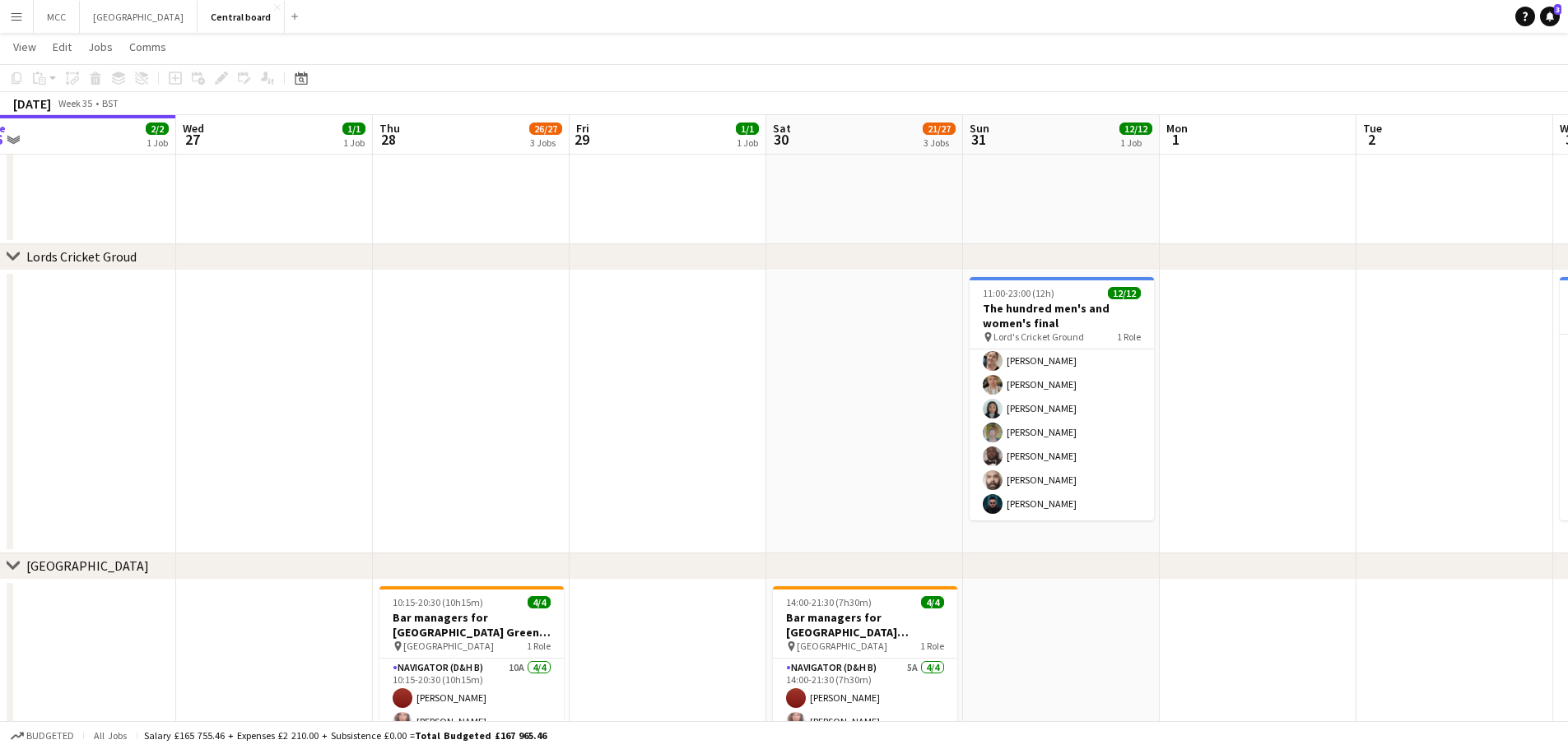
scroll to position [148, 0]
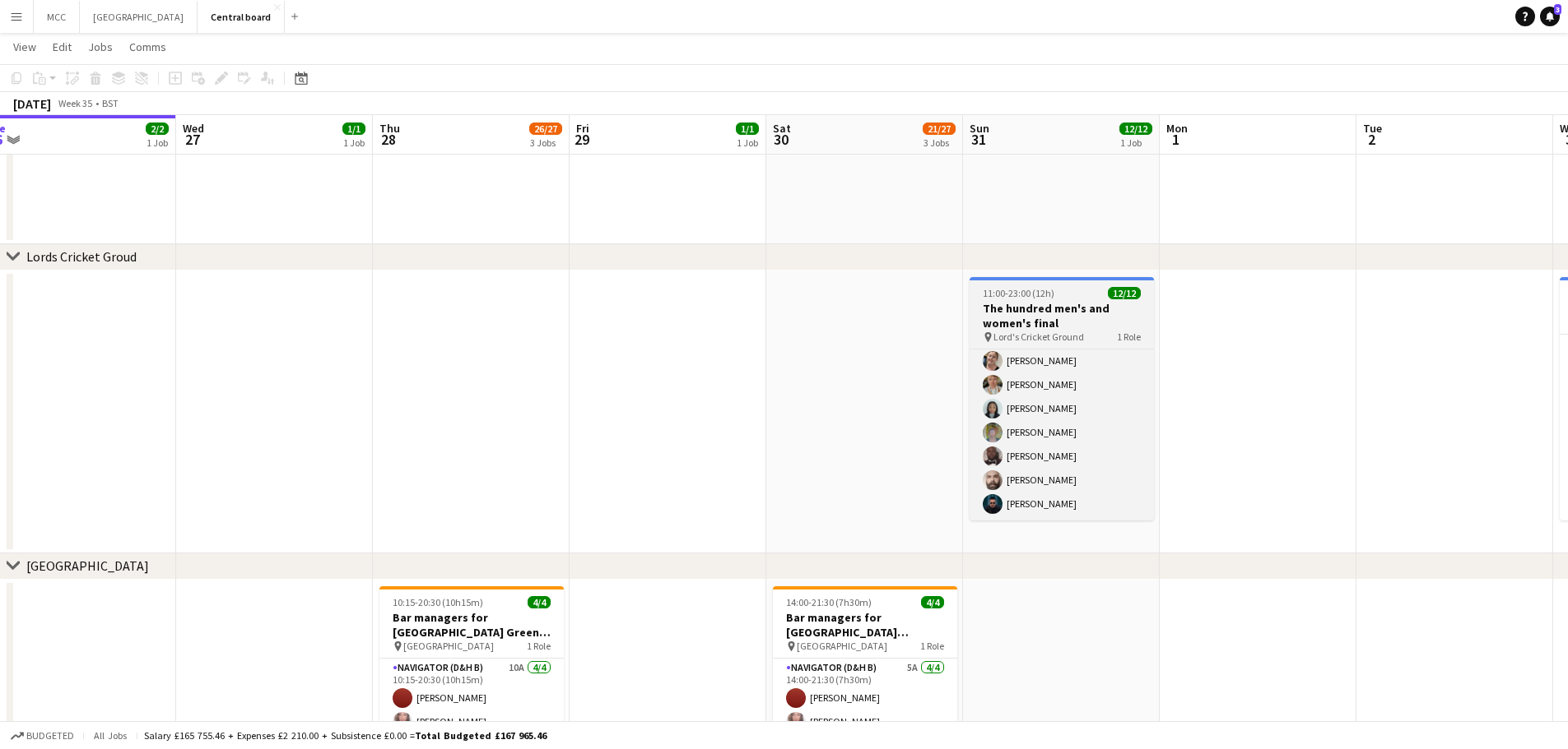
click at [1050, 296] on span "11:00-23:00 (12h)" at bounding box center [1019, 293] width 72 height 13
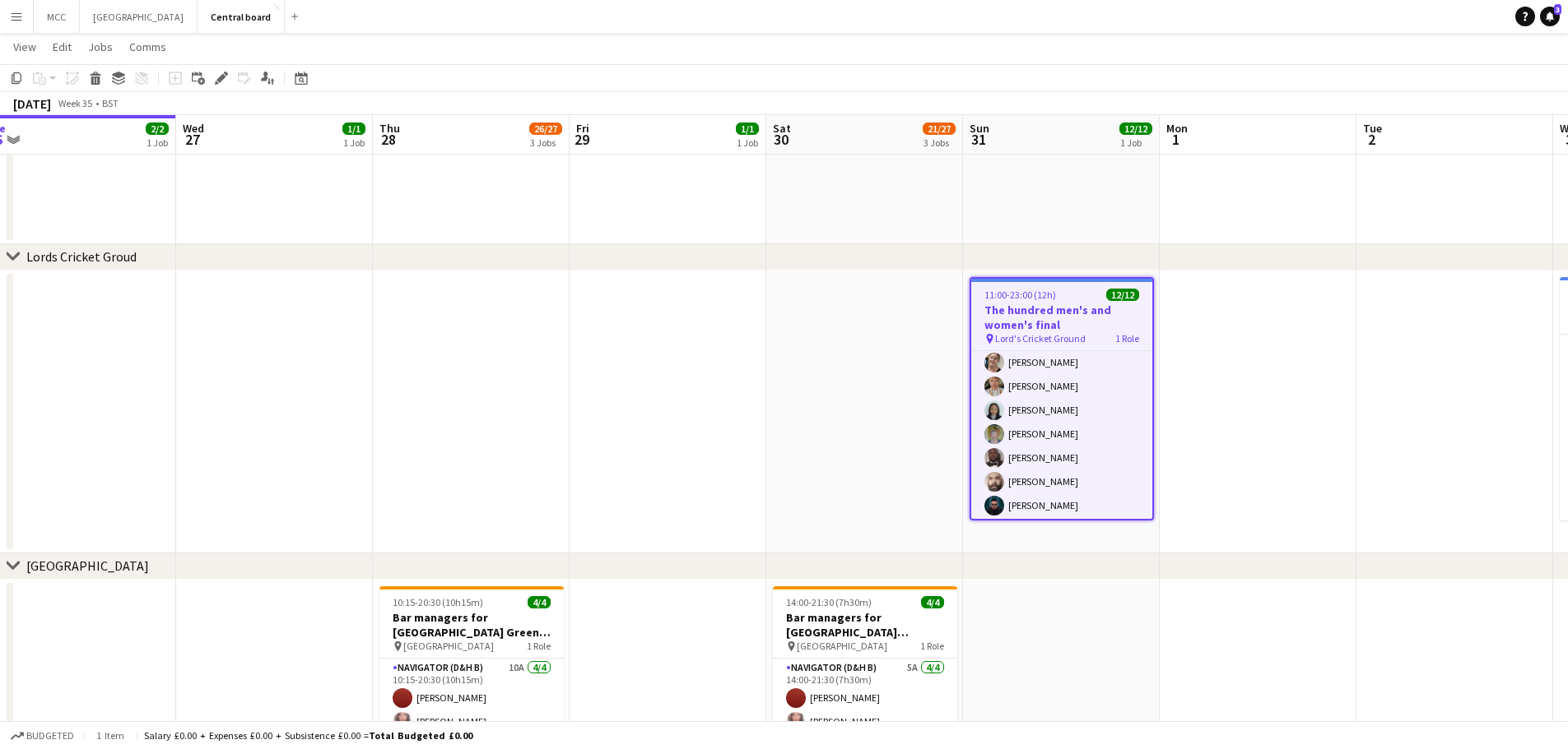
scroll to position [149, 0]
click at [219, 75] on icon "Edit" at bounding box center [222, 78] width 14 height 13
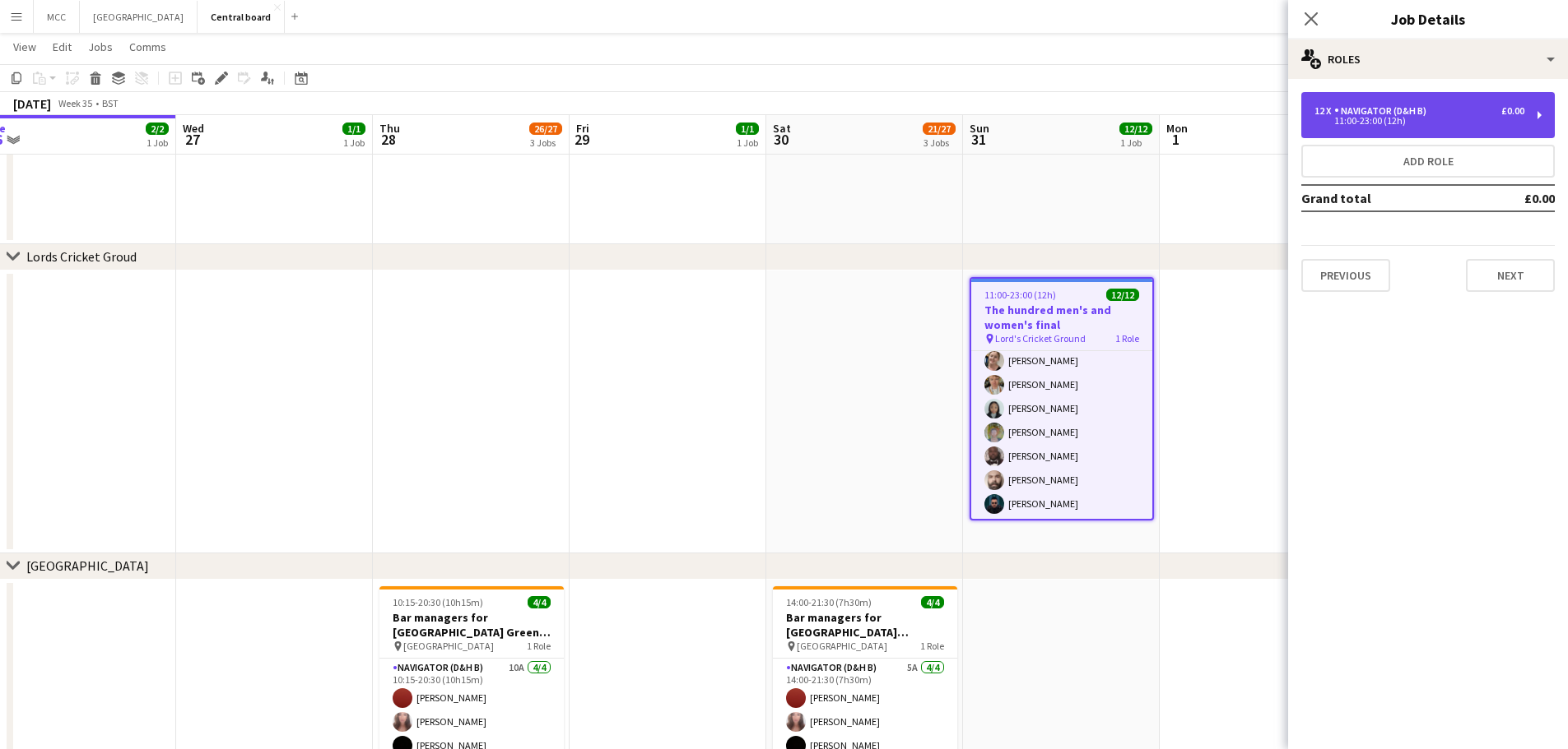
click at [1511, 117] on div "11:00-23:00 (12h)" at bounding box center [1419, 121] width 210 height 8
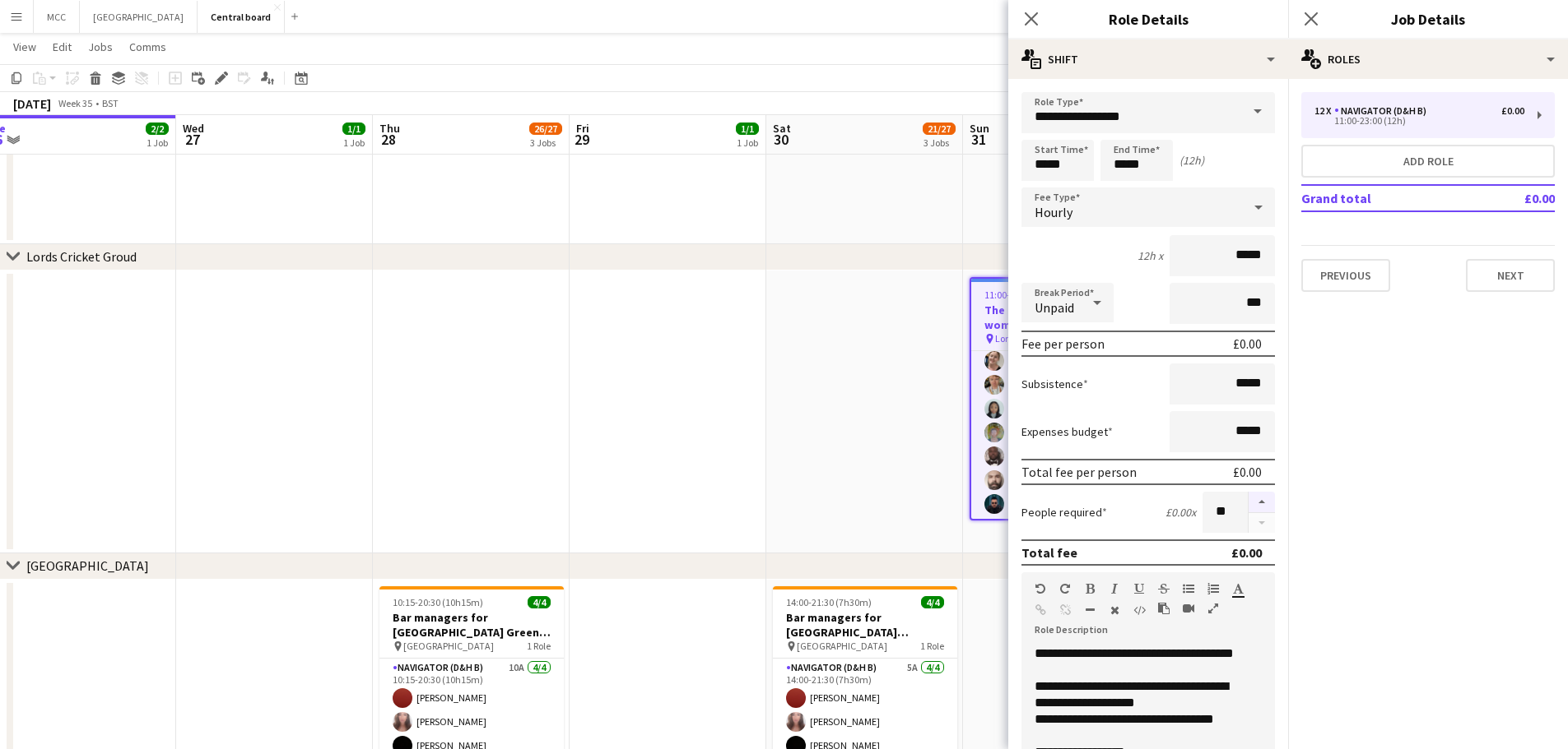
click at [1255, 498] on button "button" at bounding box center [1262, 502] width 26 height 21
type input "**"
click at [821, 412] on app-date-cell at bounding box center [864, 412] width 197 height 283
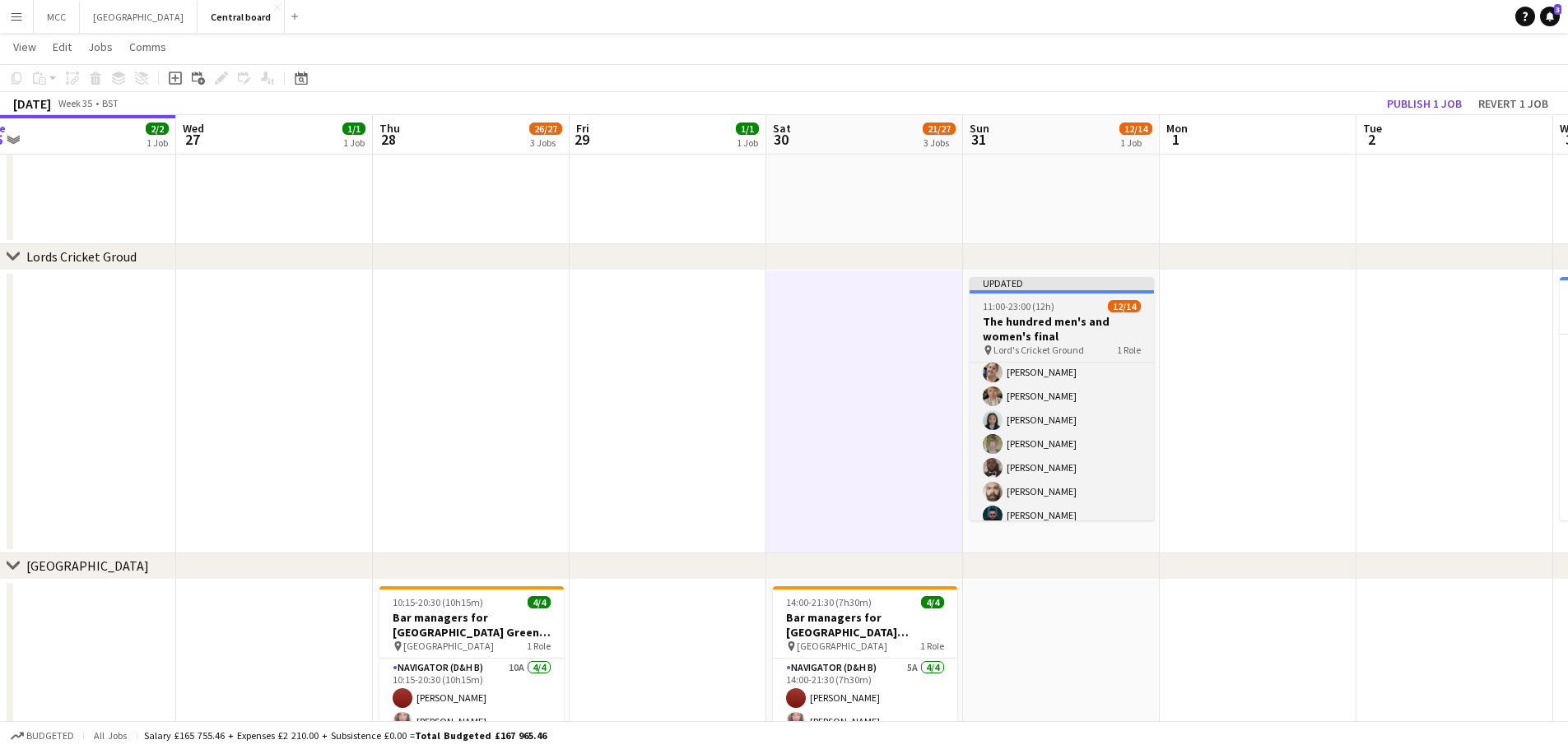
click at [1104, 315] on h3 "The hundred men's and women's final" at bounding box center [1062, 329] width 184 height 30
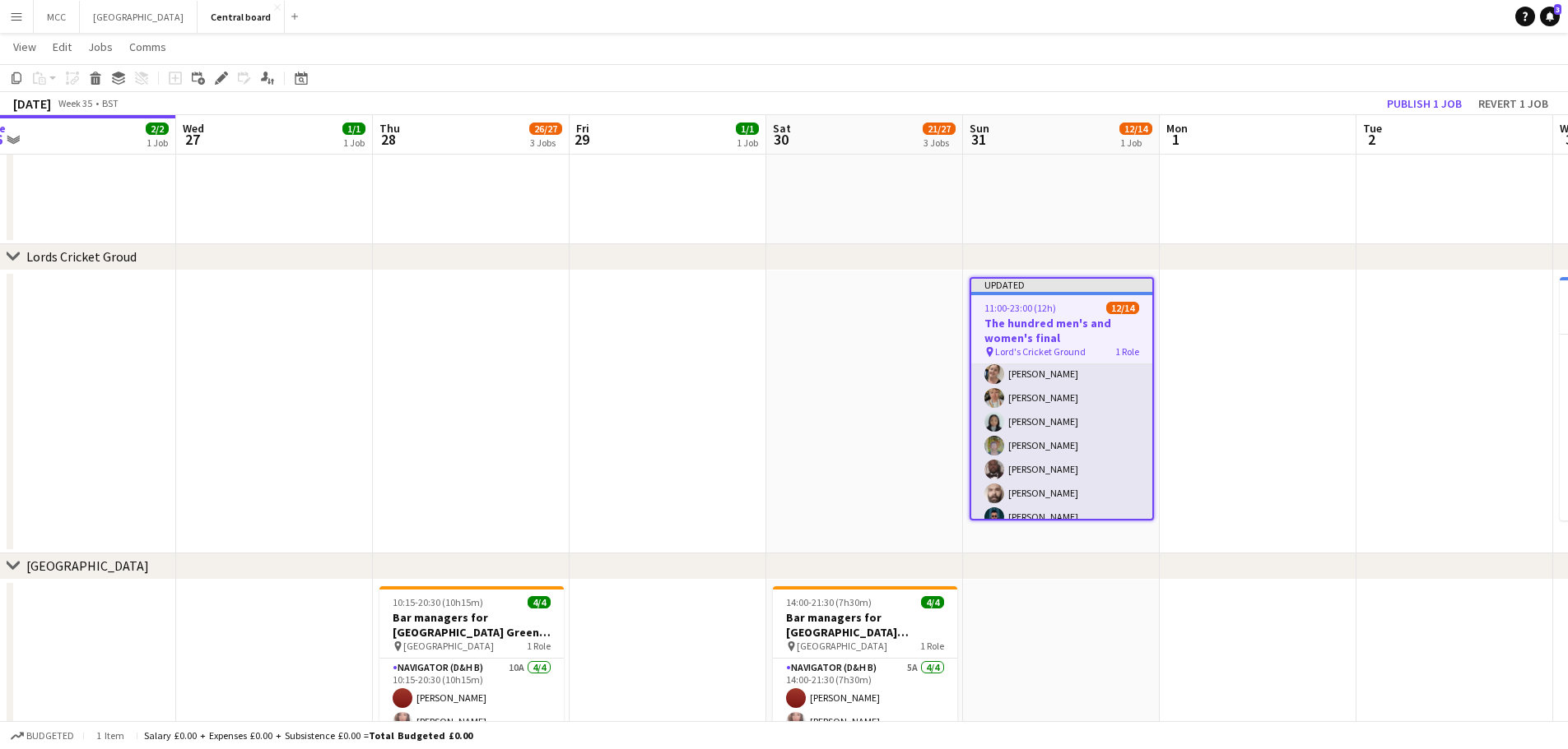
click at [1070, 409] on app-card-role "Navigator (D&H B) 3I 4A [DATE] 11:00-23:00 (12h) [PERSON_NAME] [PERSON_NAME] [P…" at bounding box center [1062, 399] width 181 height 366
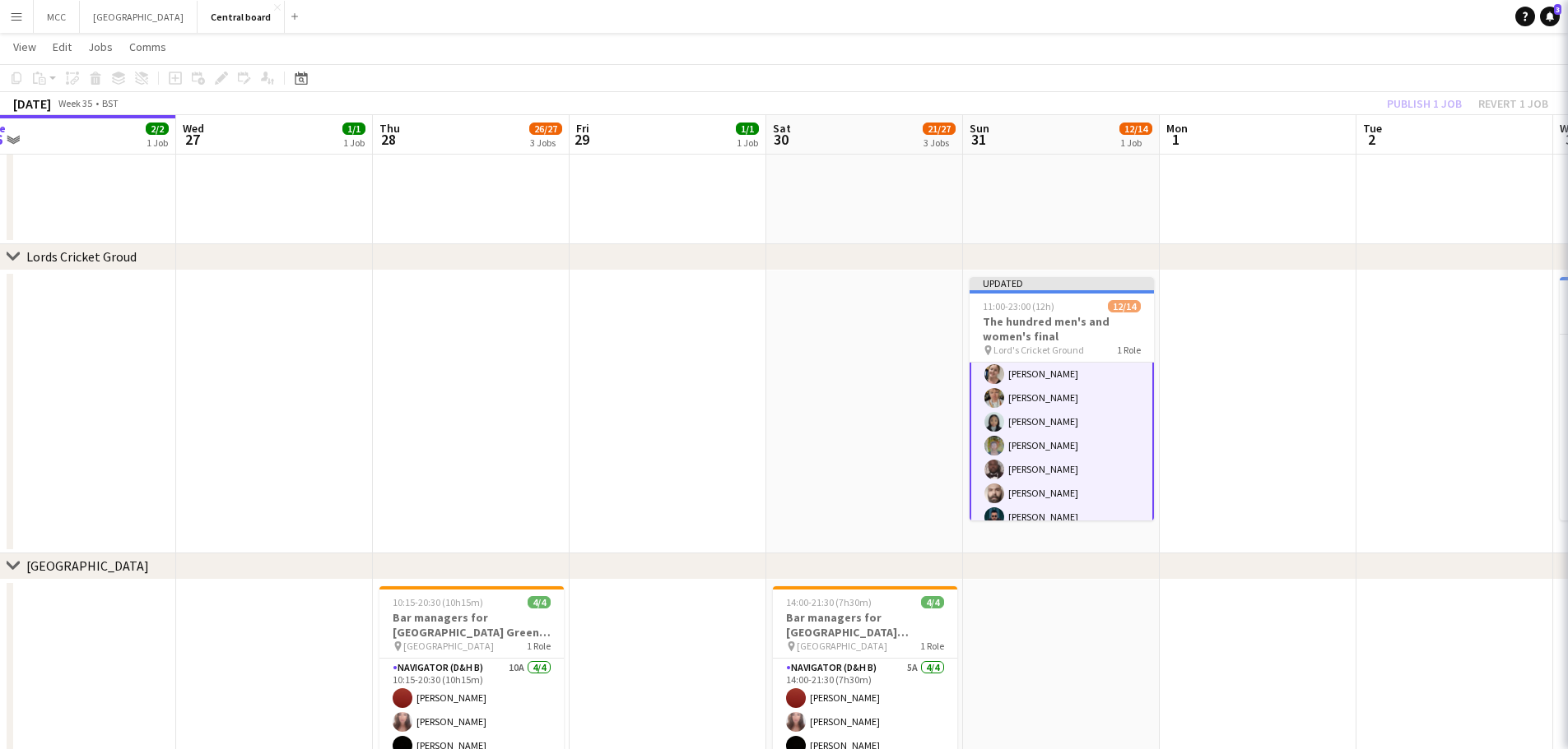
scroll to position [150, 0]
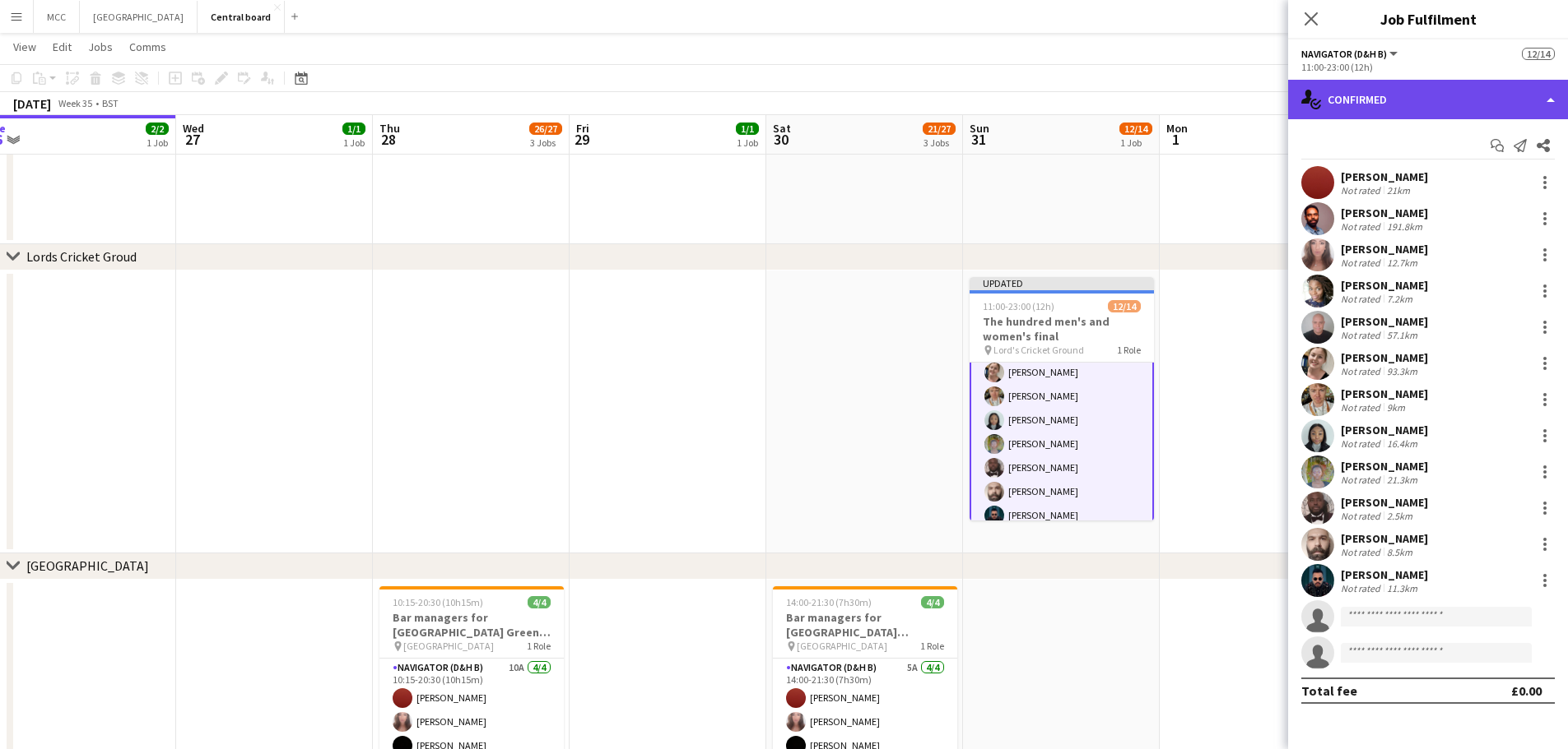
click at [1459, 116] on div "single-neutral-actions-check-2 Confirmed" at bounding box center [1428, 100] width 280 height 40
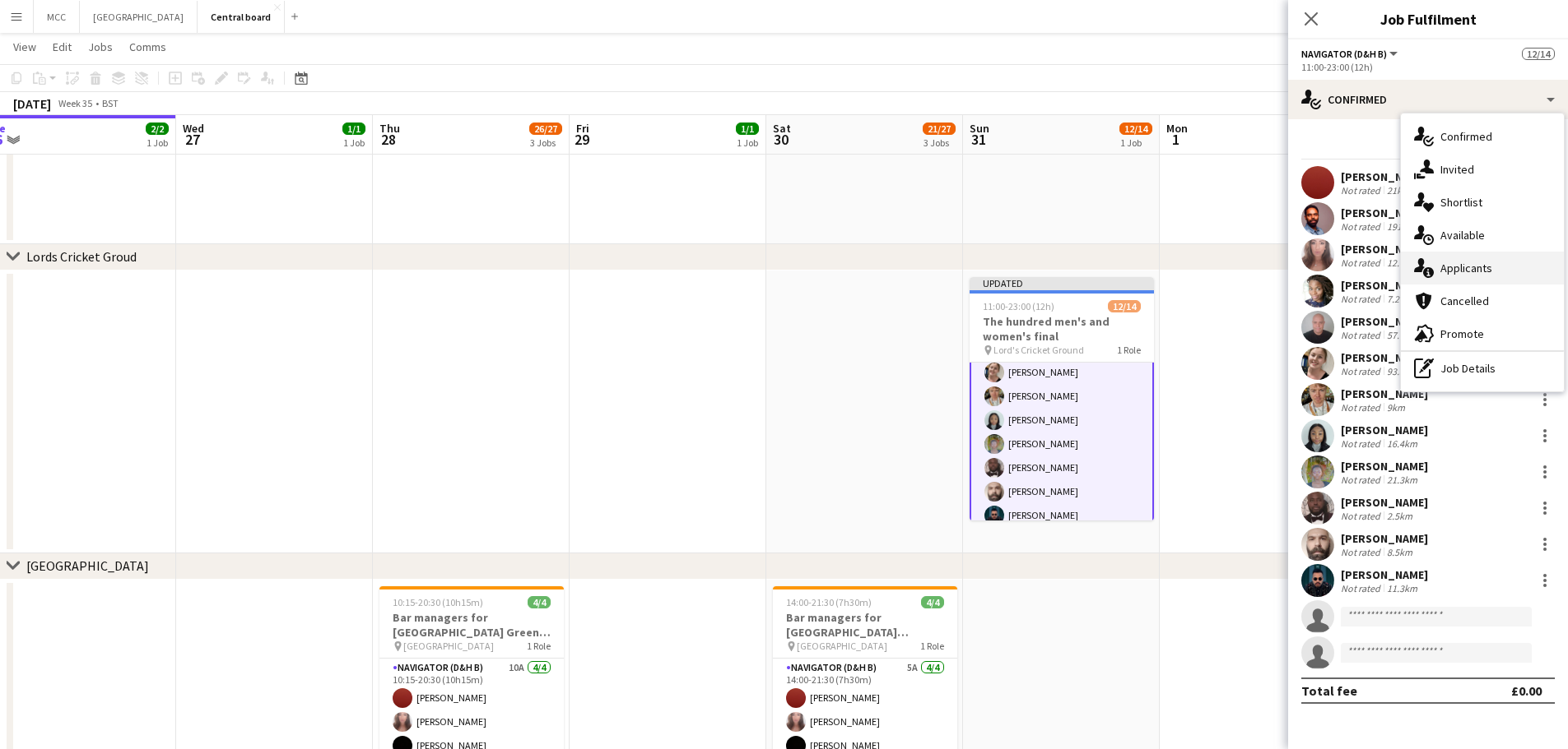
click at [1477, 256] on div "single-neutral-actions-information Applicants" at bounding box center [1482, 267] width 163 height 33
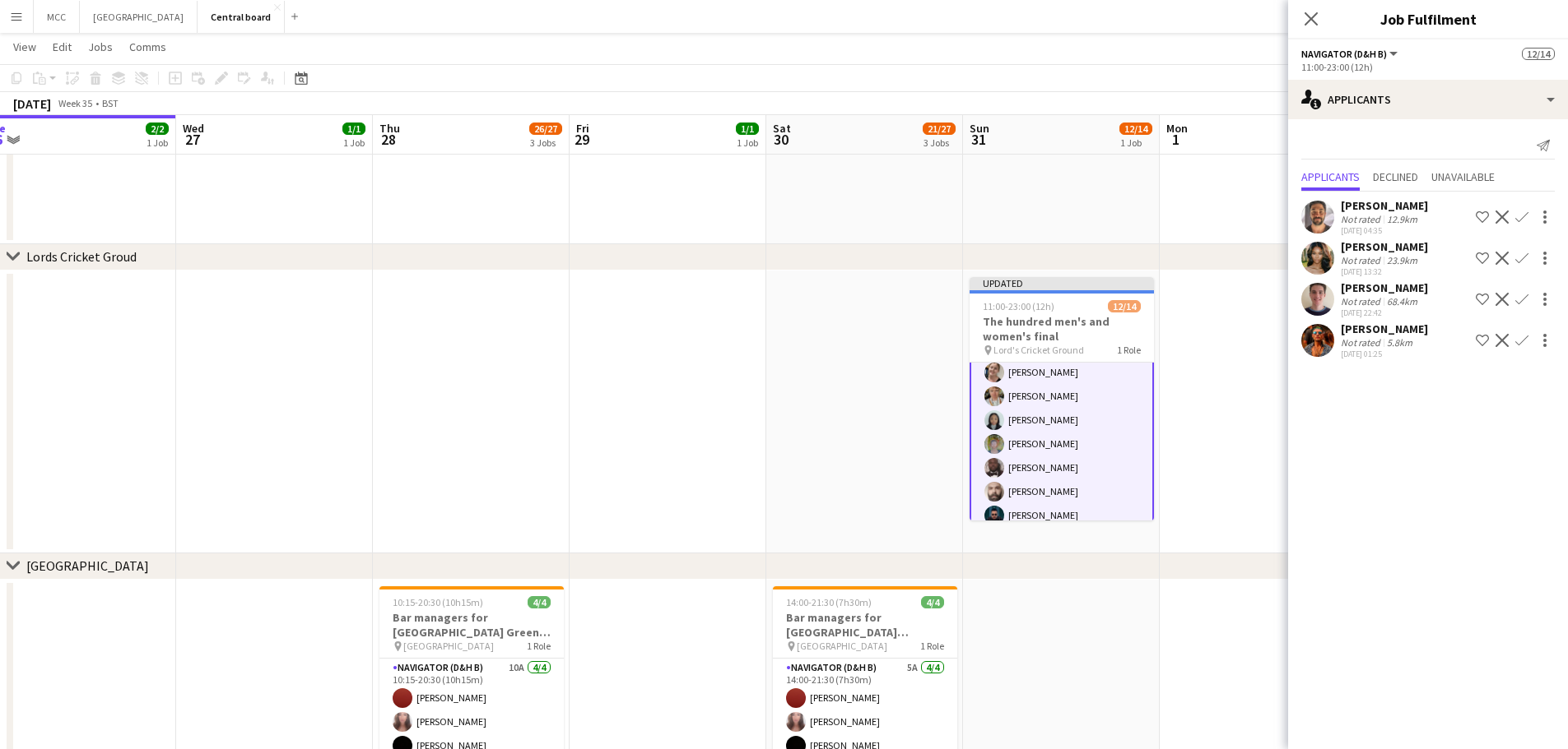
click at [1520, 218] on app-icon "Confirm" at bounding box center [1522, 218] width 14 height 13
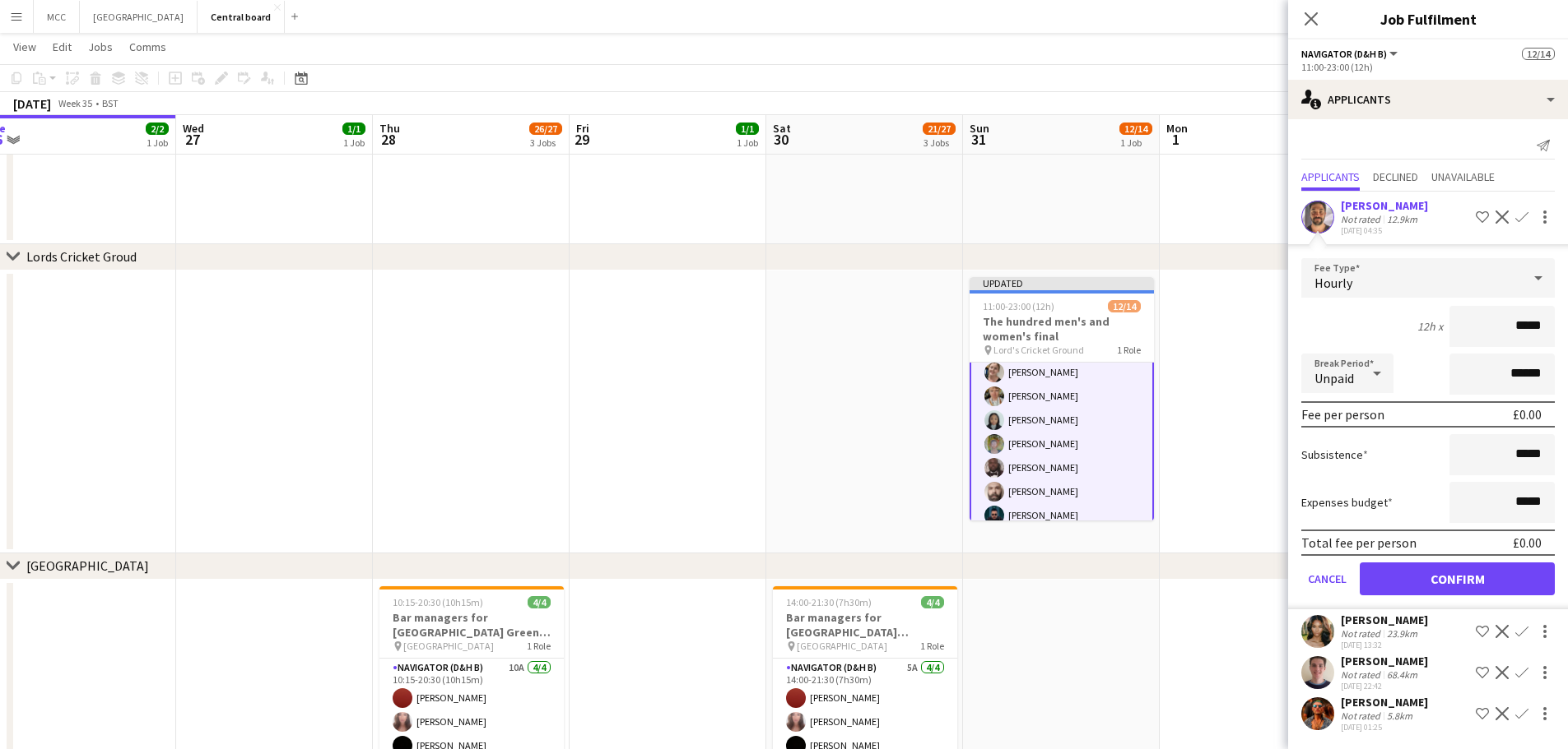
click at [1500, 212] on app-icon "Decline" at bounding box center [1502, 218] width 14 height 13
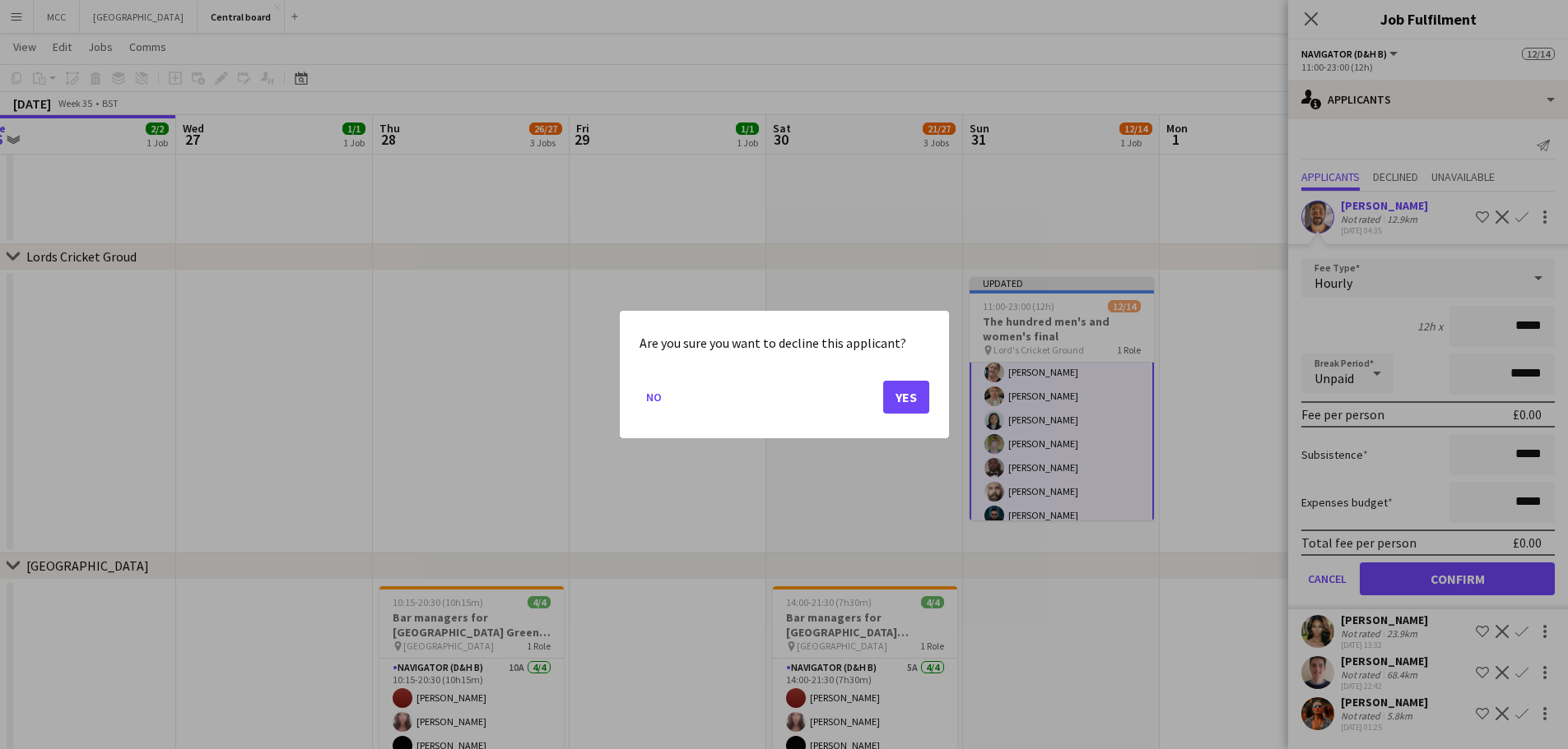
scroll to position [0, 0]
click at [897, 399] on button "Yes" at bounding box center [906, 397] width 46 height 33
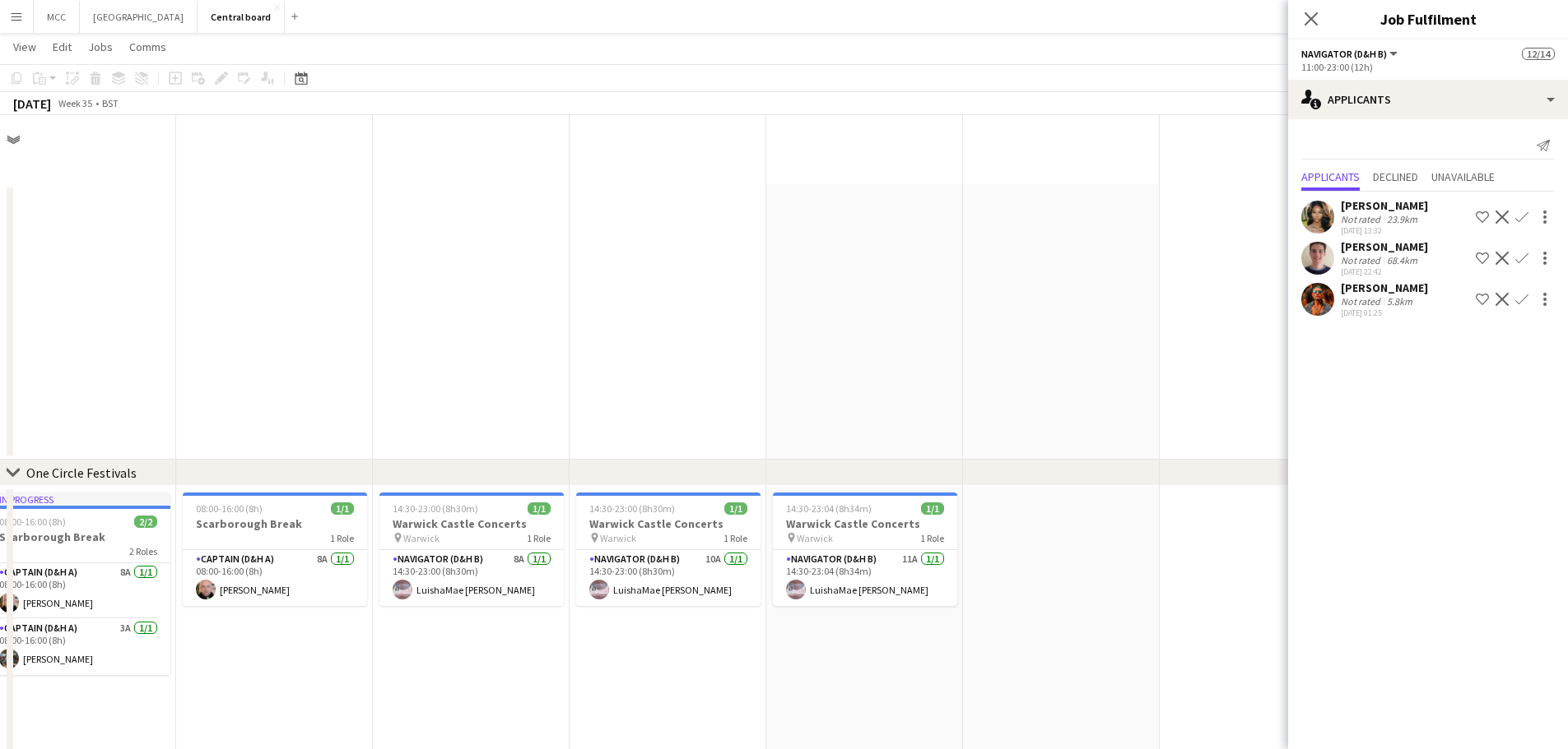
scroll to position [1571, 0]
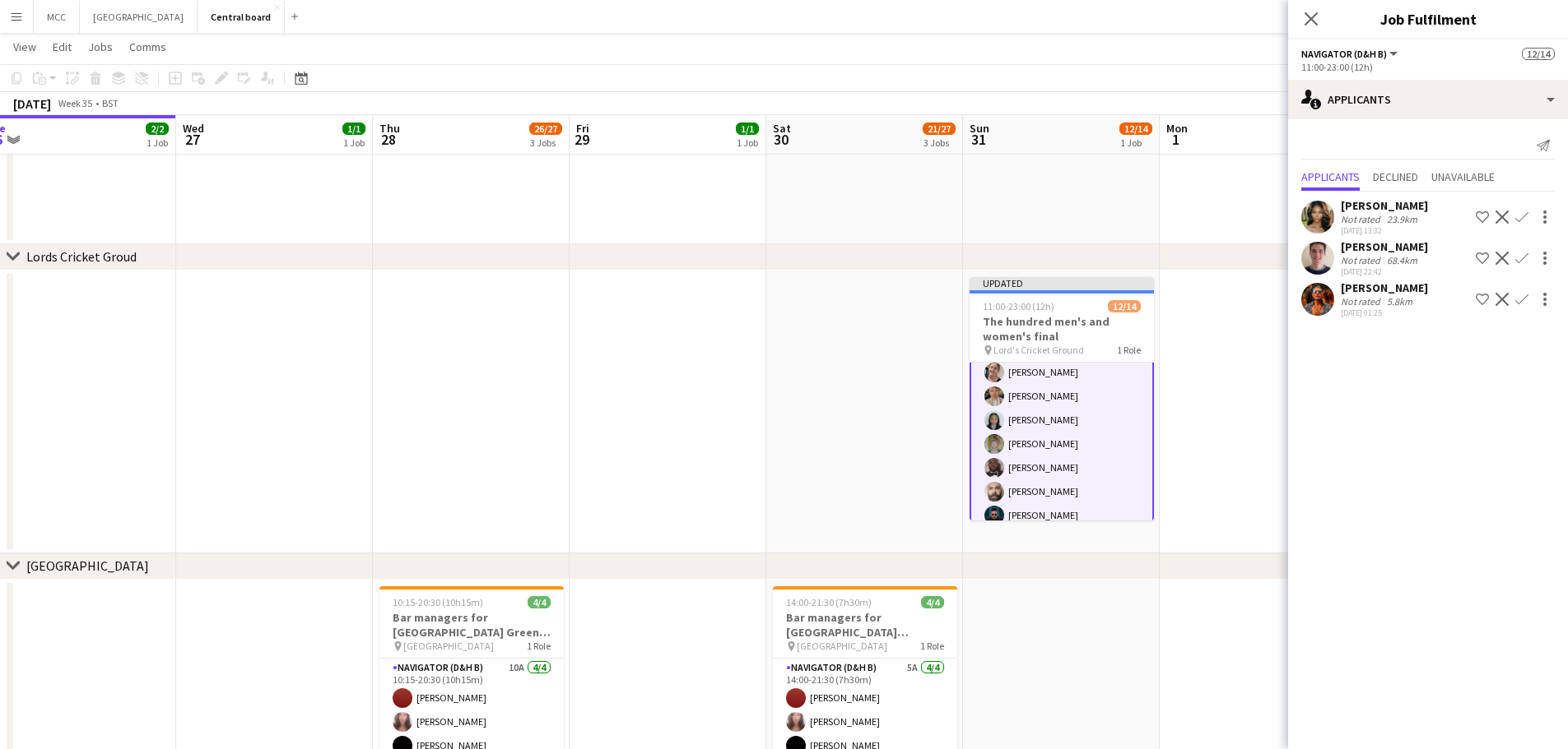
click at [1501, 215] on app-icon "Decline" at bounding box center [1502, 218] width 14 height 13
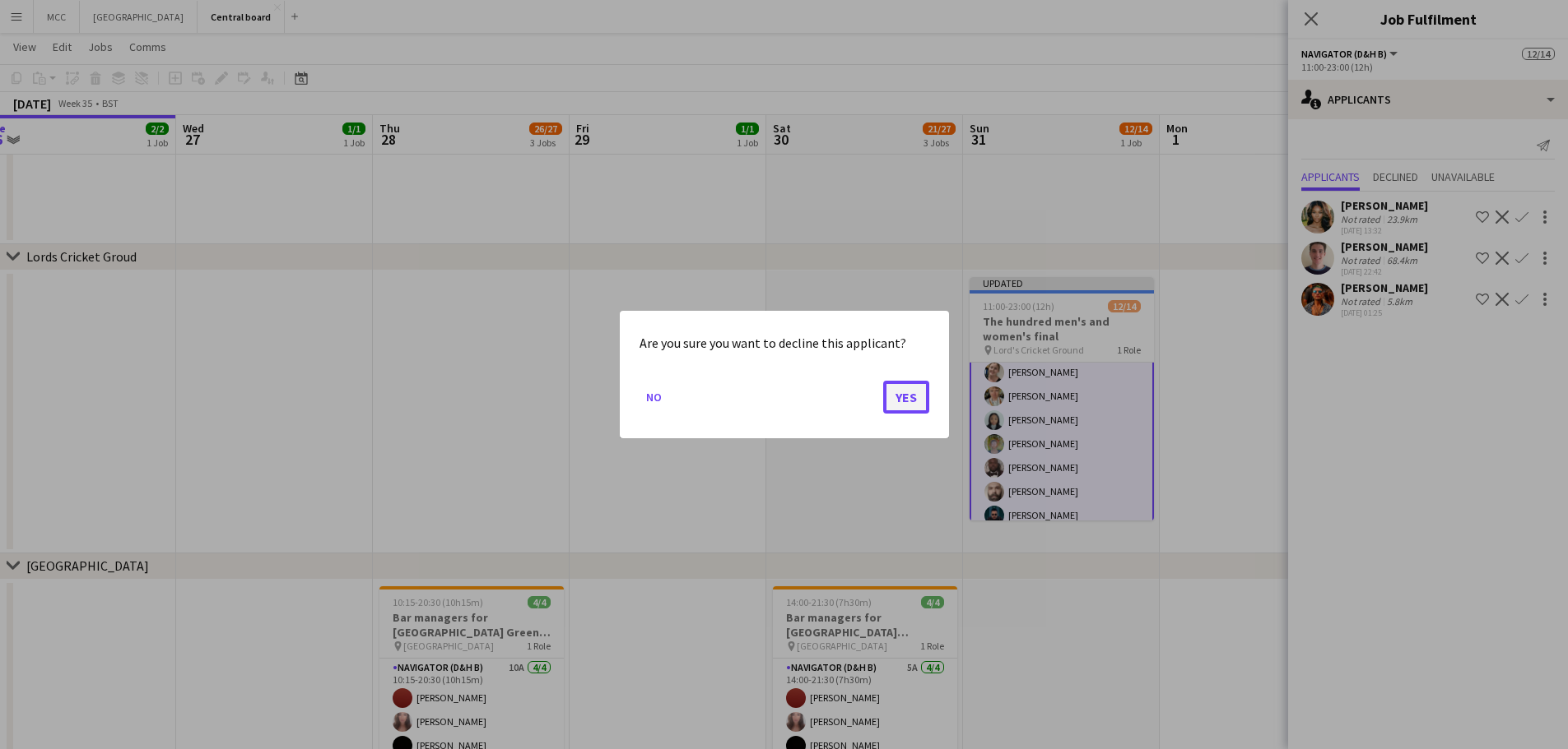
click at [904, 403] on button "Yes" at bounding box center [906, 397] width 46 height 33
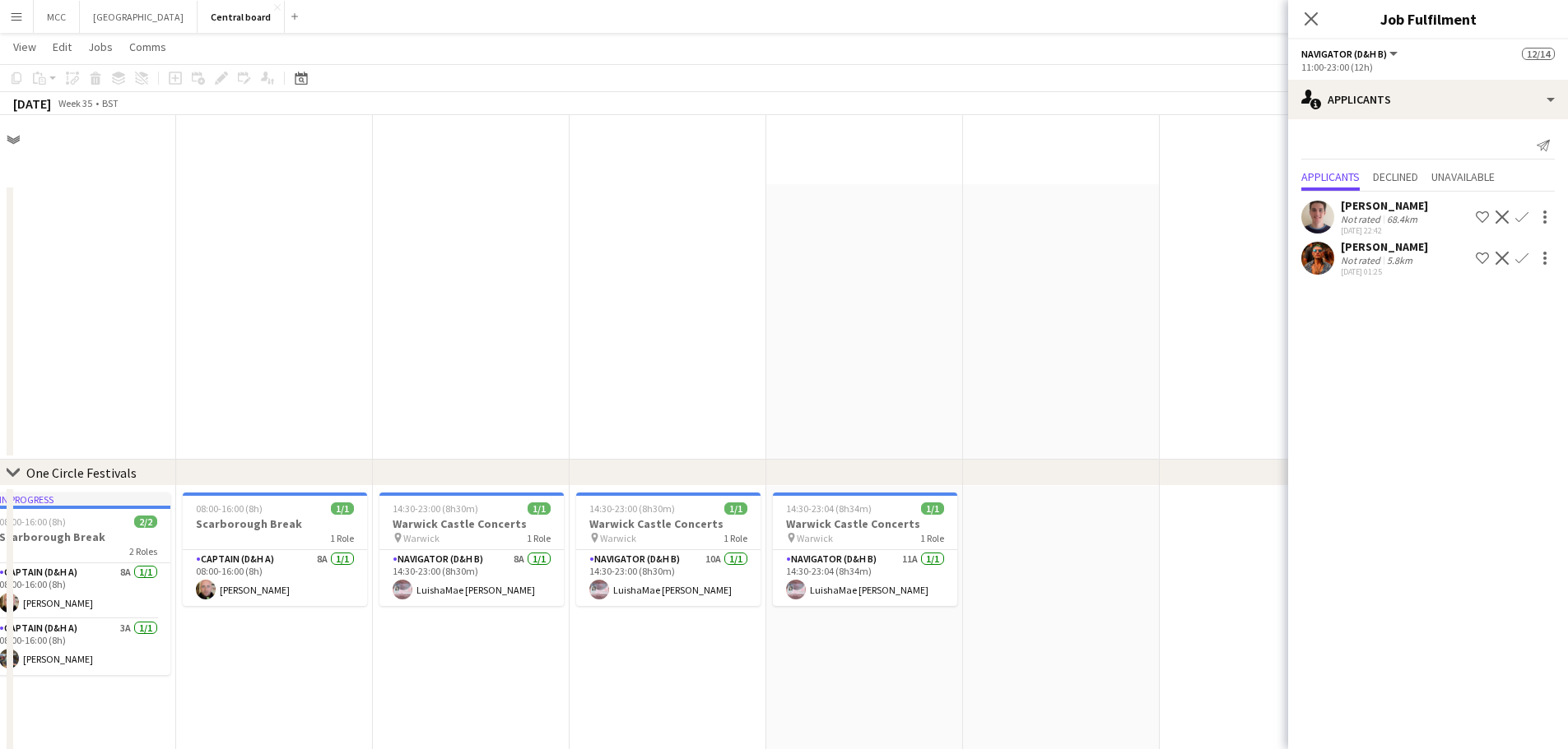
scroll to position [1571, 0]
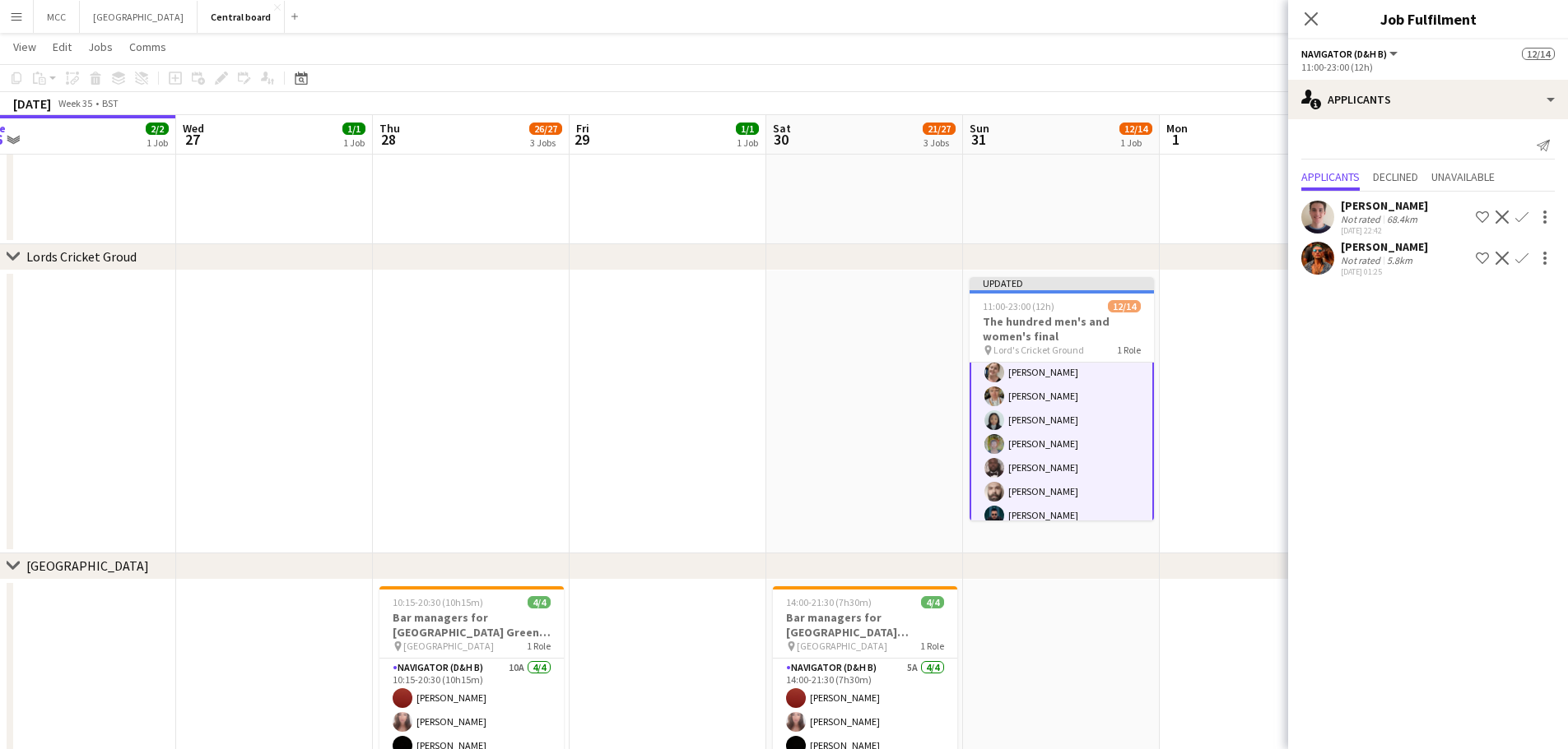
click at [1503, 212] on app-icon "Decline" at bounding box center [1502, 218] width 14 height 13
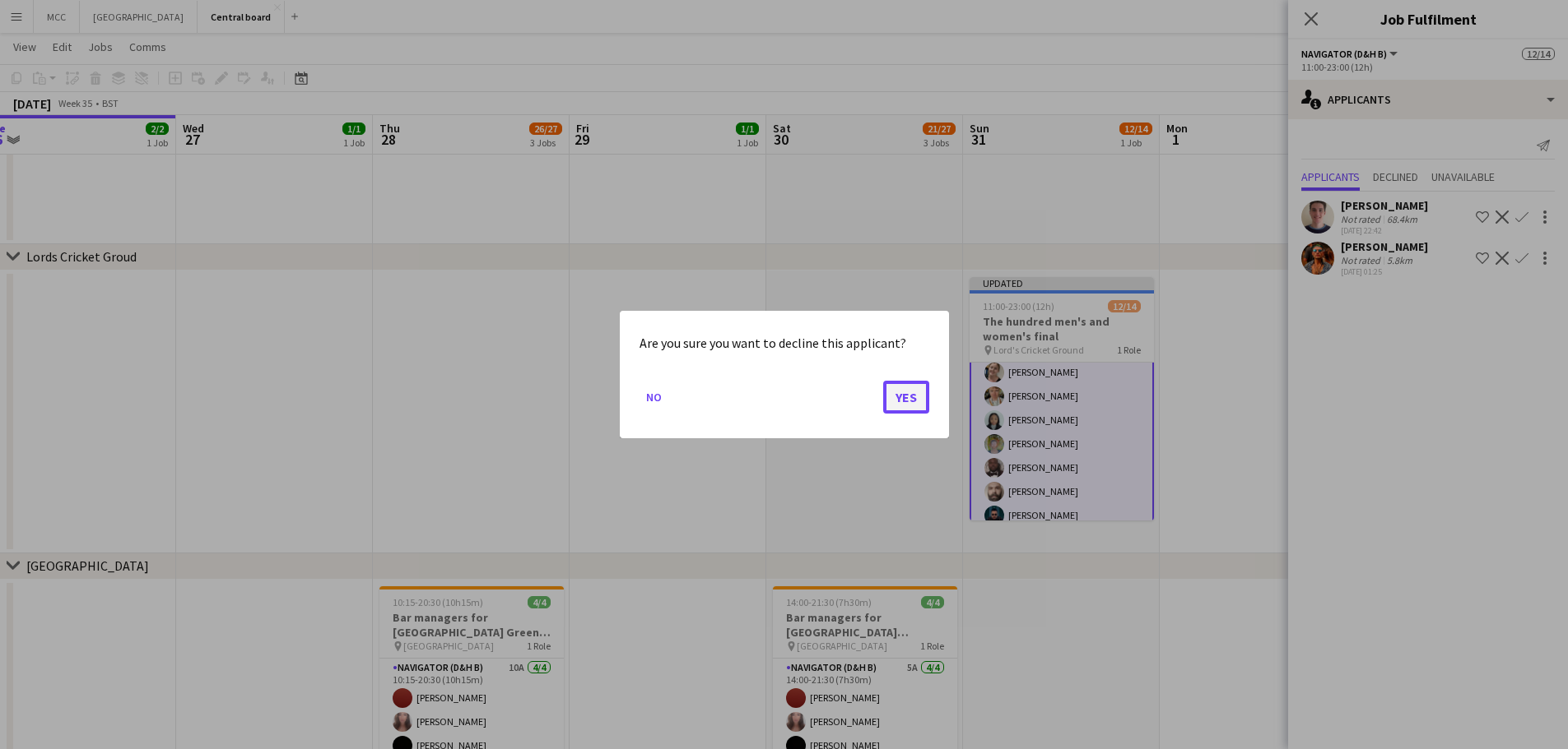
click at [903, 392] on button "Yes" at bounding box center [906, 397] width 46 height 33
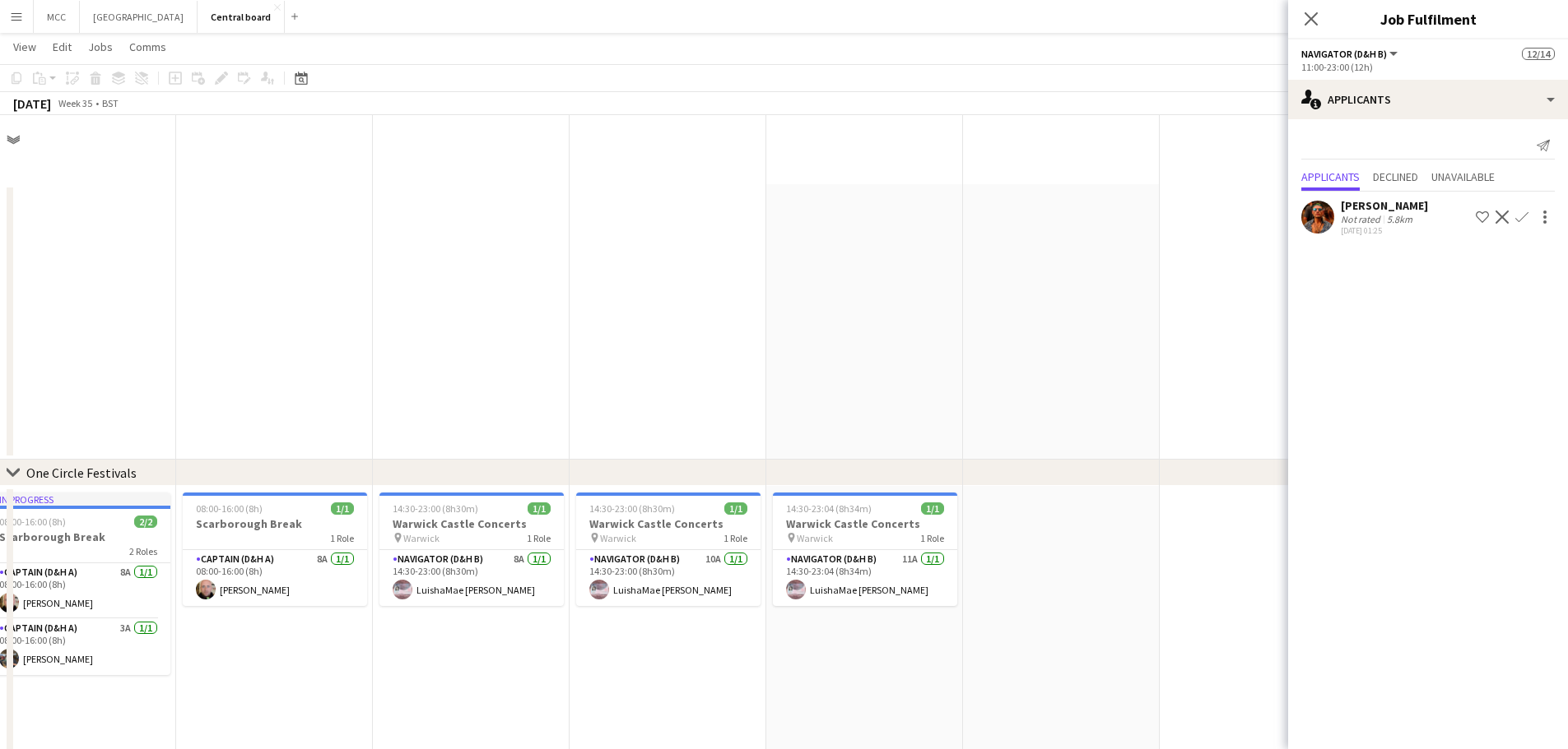
scroll to position [1571, 0]
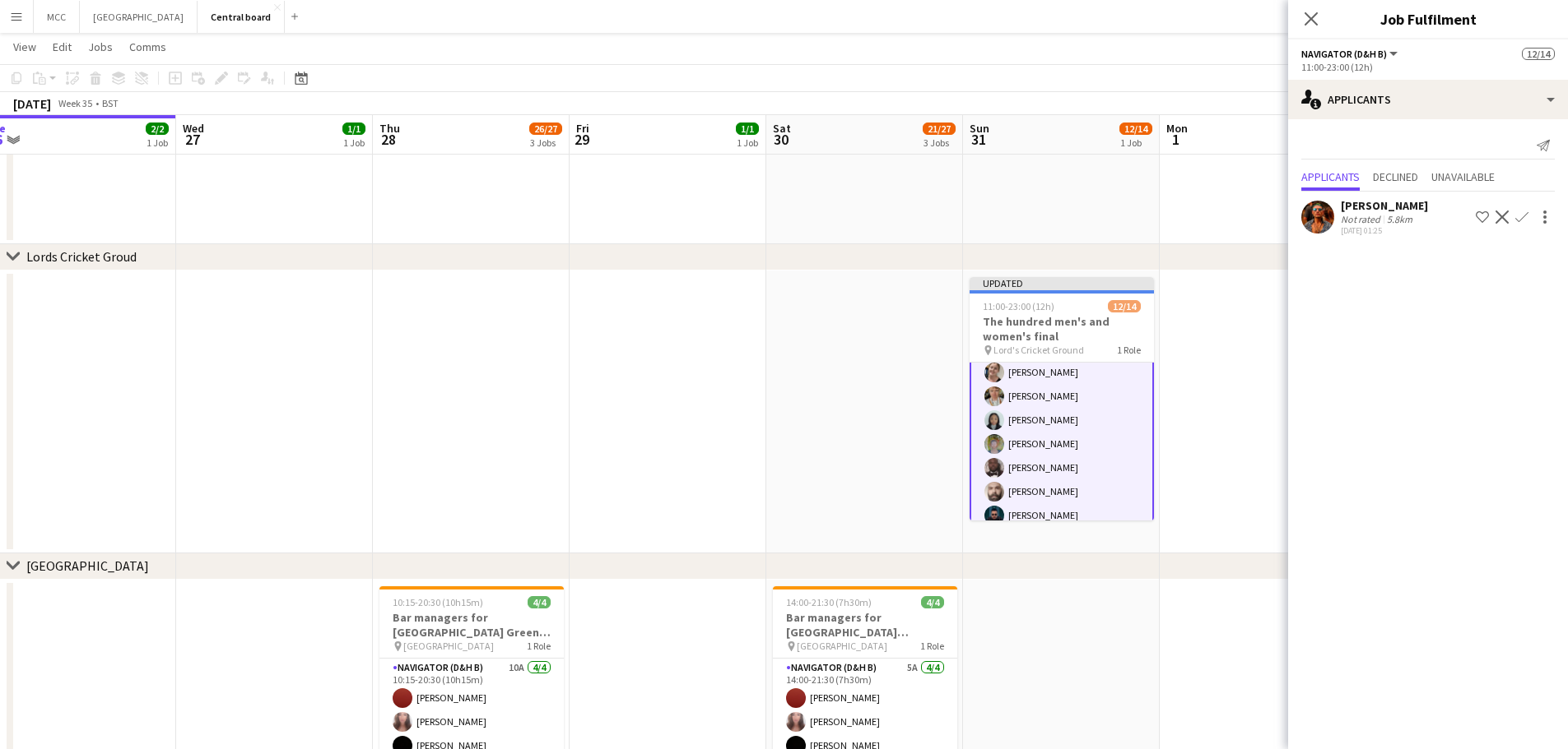
click at [1497, 213] on app-icon "Decline" at bounding box center [1502, 218] width 14 height 13
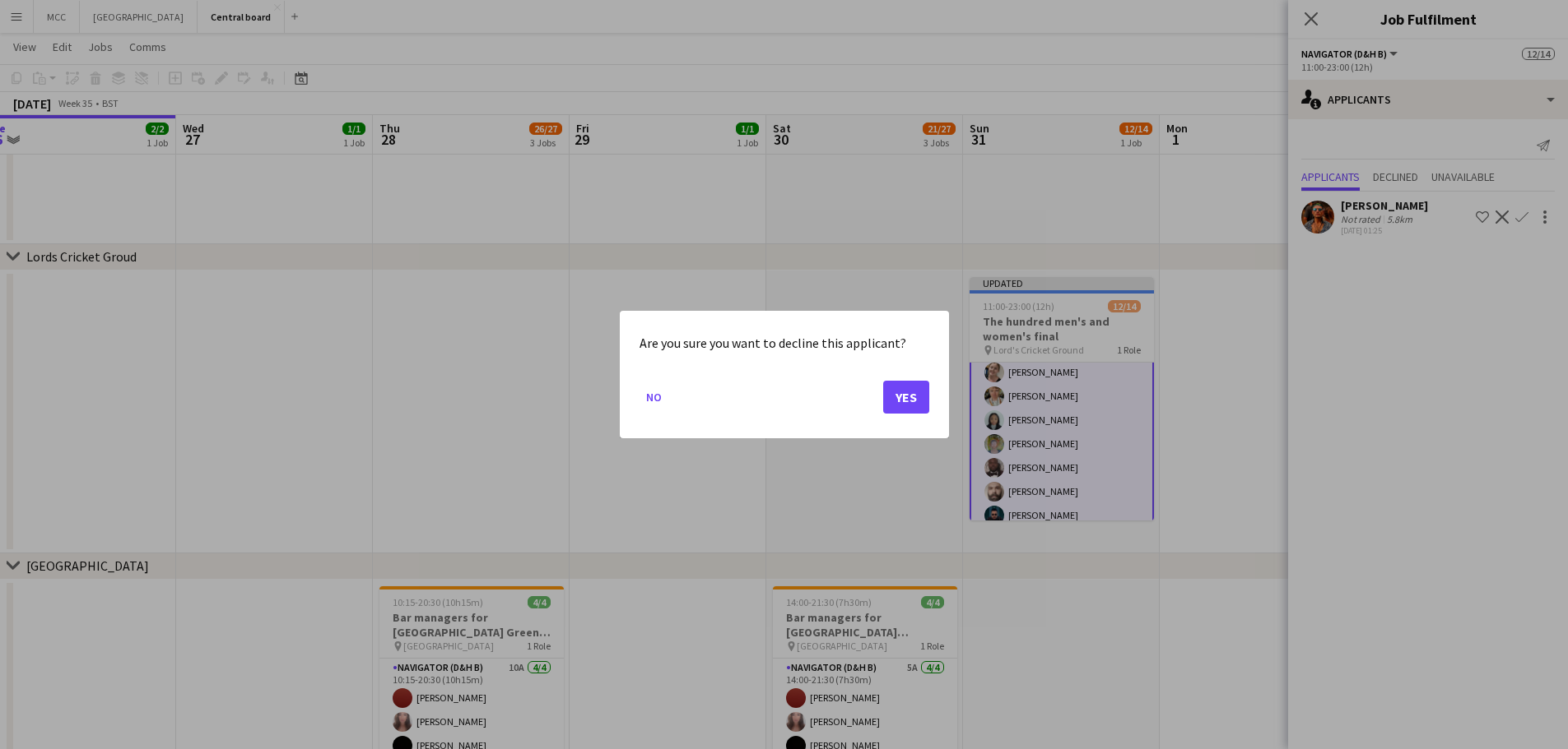
scroll to position [0, 0]
click at [911, 404] on button "Yes" at bounding box center [906, 397] width 46 height 33
